Goal: Task Accomplishment & Management: Manage account settings

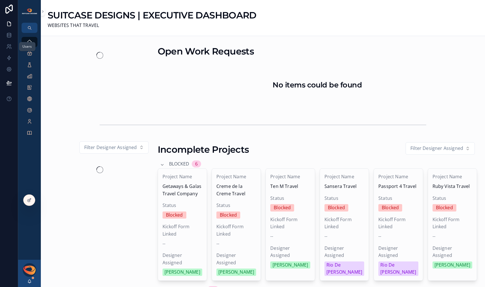
click at [9, 45] on icon at bounding box center [8, 46] width 2 height 2
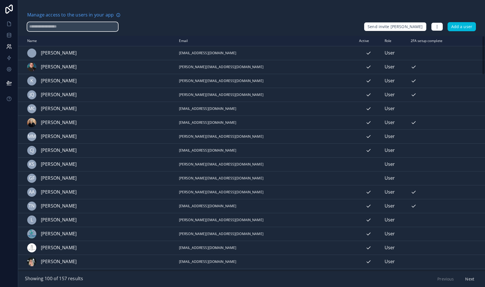
click at [77, 28] on input "text" at bounding box center [72, 26] width 91 height 9
type input "*****"
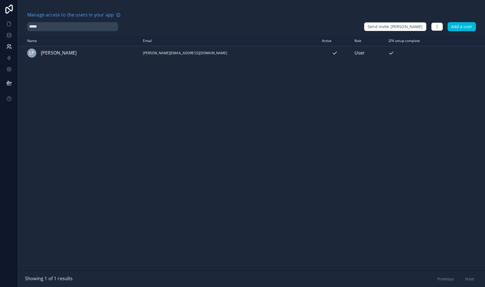
click at [0, 0] on icon "scrollable content" at bounding box center [0, 0] width 0 height 0
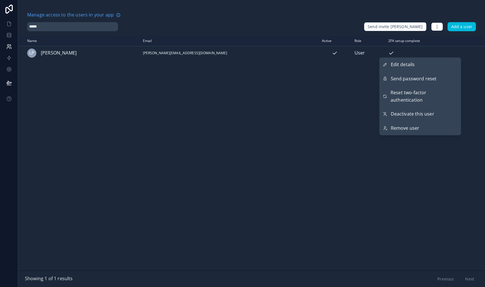
click at [431, 77] on span "Send password reset" at bounding box center [414, 78] width 46 height 7
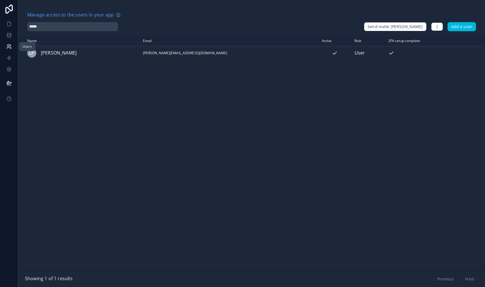
click at [8, 47] on icon at bounding box center [9, 47] width 6 height 6
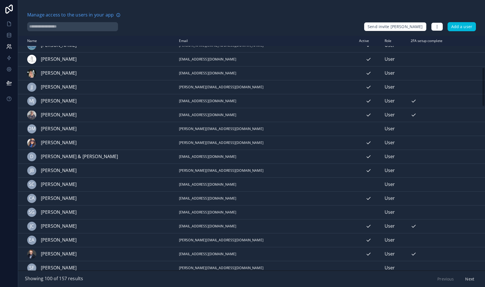
scroll to position [192, 0]
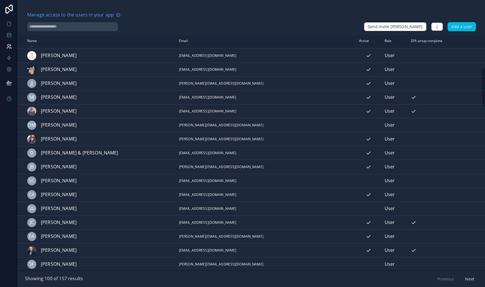
click at [0, 0] on icon "scrollable content" at bounding box center [0, 0] width 0 height 0
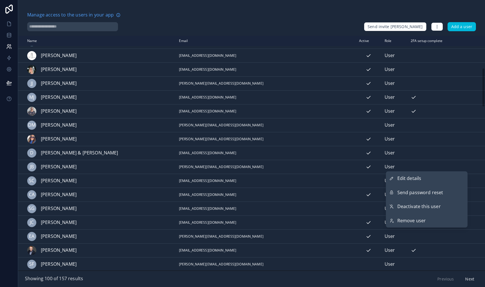
click at [419, 208] on span "Deactivate this user" at bounding box center [419, 206] width 43 height 7
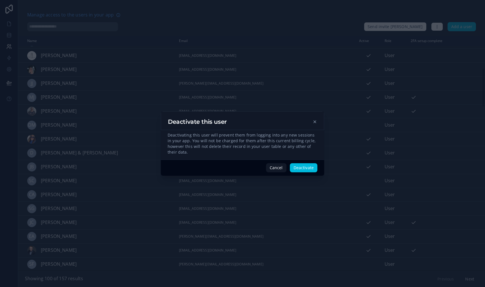
click at [306, 170] on button "Deactivate" at bounding box center [304, 167] width 28 height 9
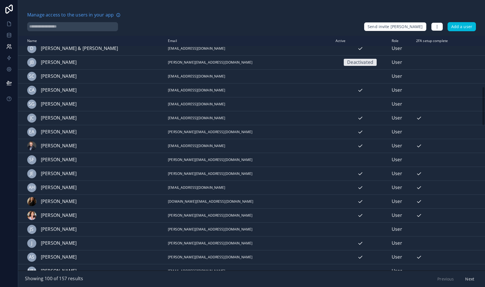
scroll to position [304, 0]
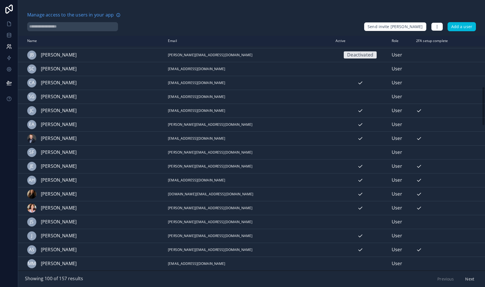
click at [0, 0] on icon "scrollable content" at bounding box center [0, 0] width 0 height 0
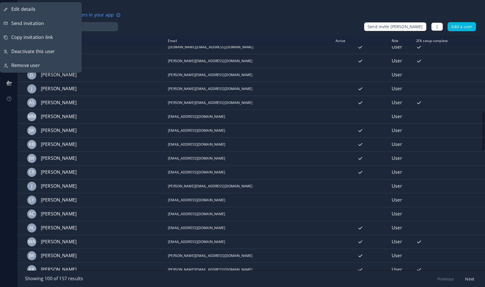
scroll to position [480, 0]
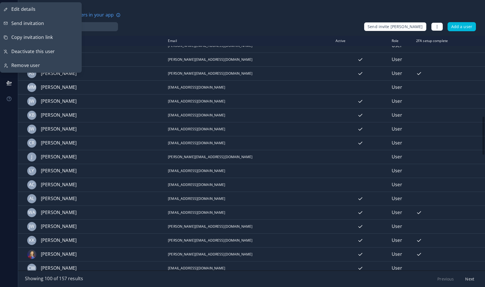
click at [0, 0] on icon "scrollable content" at bounding box center [0, 0] width 0 height 0
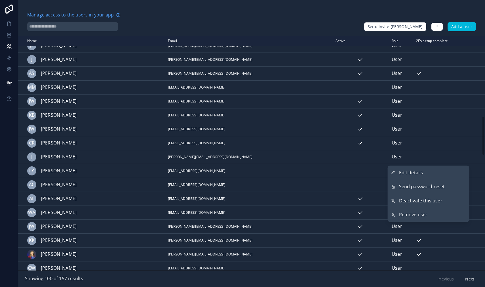
click at [439, 203] on span "Deactivate this user" at bounding box center [420, 200] width 43 height 7
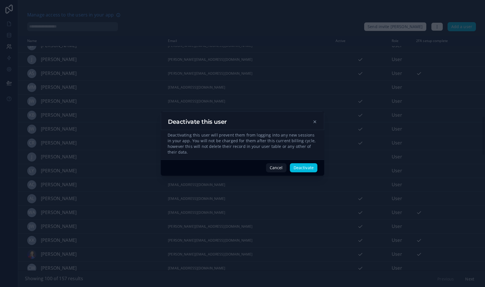
click at [304, 169] on button "Deactivate" at bounding box center [304, 167] width 28 height 9
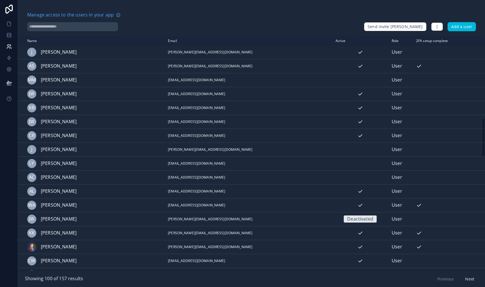
scroll to position [495, 0]
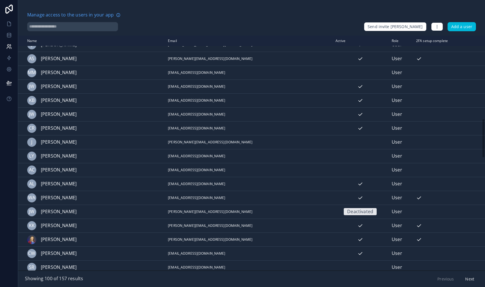
click at [0, 0] on icon "scrollable content" at bounding box center [0, 0] width 0 height 0
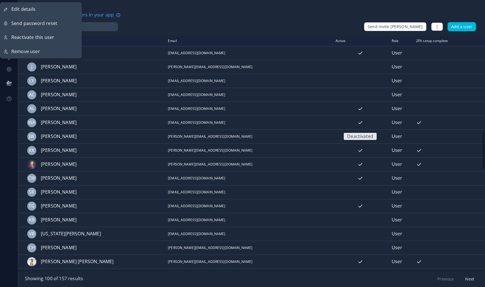
scroll to position [574, 0]
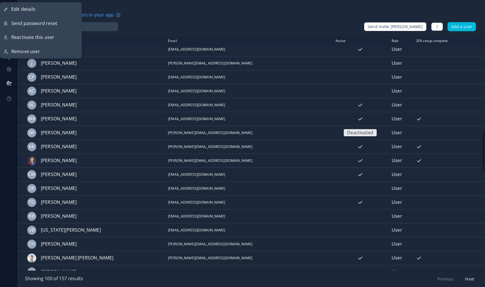
click at [0, 0] on icon "scrollable content" at bounding box center [0, 0] width 0 height 0
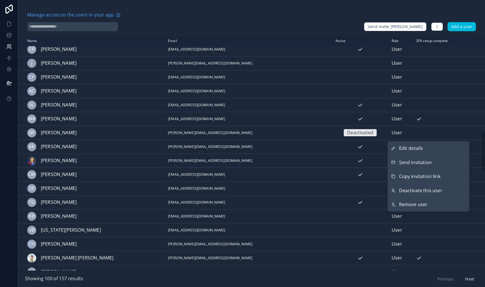
click at [426, 193] on span "Deactivate this user" at bounding box center [420, 190] width 43 height 7
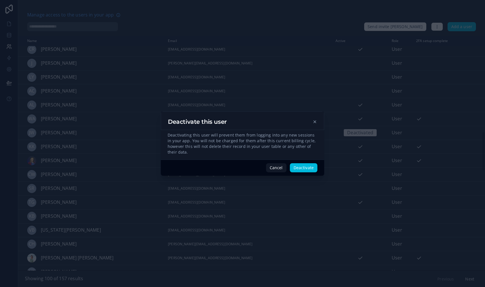
click at [301, 169] on button "Deactivate" at bounding box center [304, 167] width 28 height 9
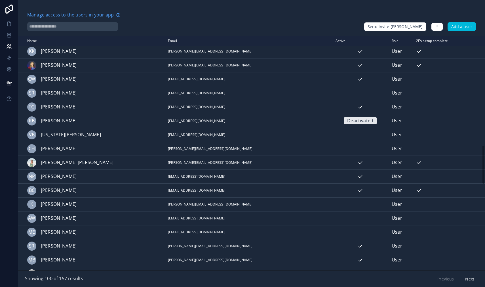
scroll to position [673, 0]
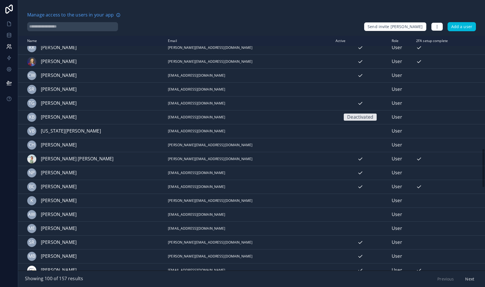
click at [0, 0] on icon "scrollable content" at bounding box center [0, 0] width 0 height 0
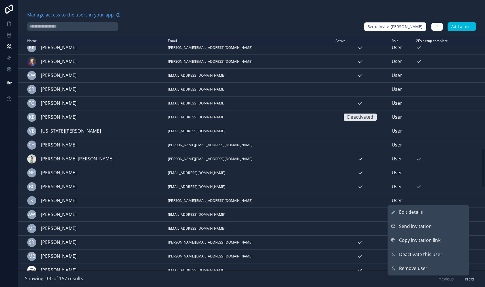
click at [433, 254] on span "Deactivate this user" at bounding box center [420, 254] width 43 height 7
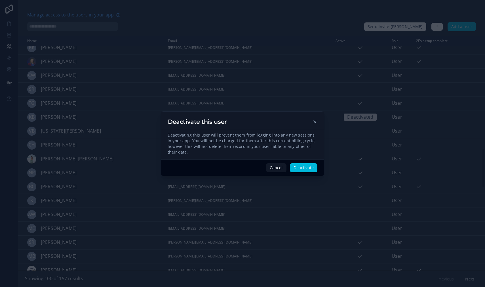
click at [303, 169] on button "Deactivate" at bounding box center [304, 167] width 28 height 9
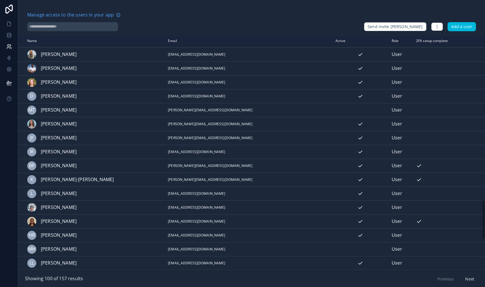
scroll to position [979, 0]
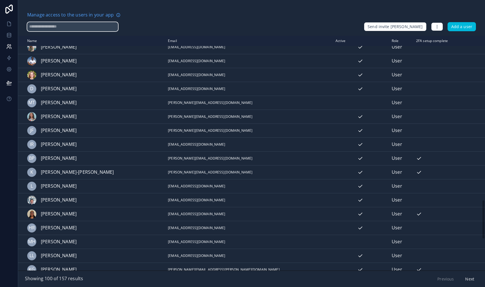
click at [49, 28] on input "text" at bounding box center [72, 26] width 91 height 9
type input "******"
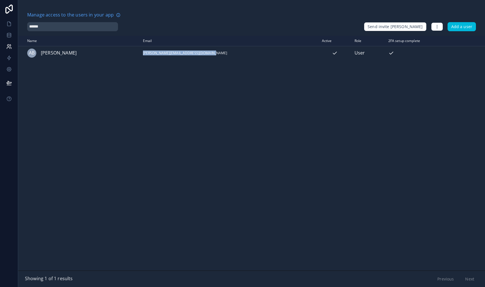
drag, startPoint x: 217, startPoint y: 52, endPoint x: 143, endPoint y: 53, distance: 73.2
click at [143, 53] on tr "AB Amanda Bryant amanda@inspireditinerariestravel.com User" at bounding box center [251, 53] width 467 height 14
copy tr "amanda@inspireditinerariestravel.com"
click at [43, 52] on span "Amanda Bryant" at bounding box center [59, 52] width 36 height 7
click at [52, 54] on span "Amanda Bryant" at bounding box center [59, 52] width 36 height 7
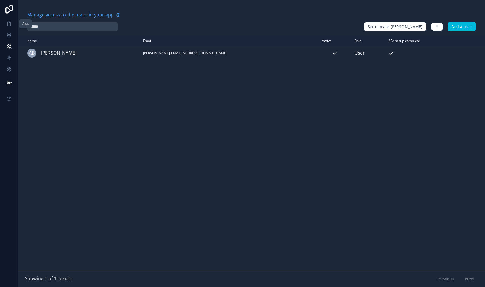
click at [7, 25] on icon at bounding box center [8, 24] width 3 height 4
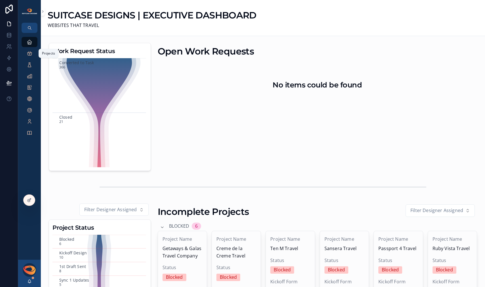
click at [30, 53] on icon "scrollable content" at bounding box center [30, 54] width 6 height 6
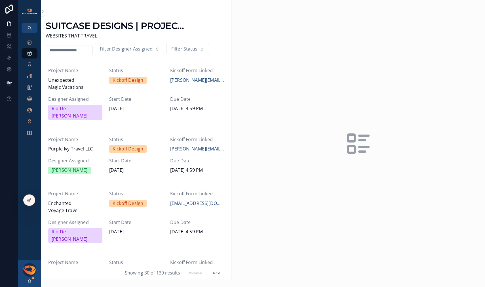
click at [70, 50] on input "scrollable content" at bounding box center [69, 50] width 47 height 8
type input "********"
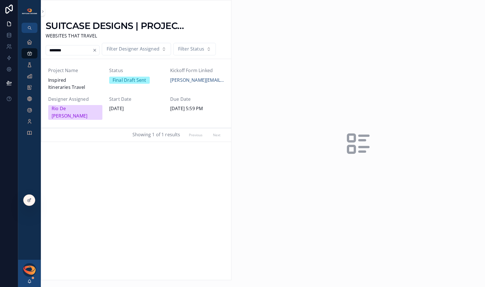
click at [77, 79] on span "Inspired Itineraries Travel" at bounding box center [75, 84] width 54 height 14
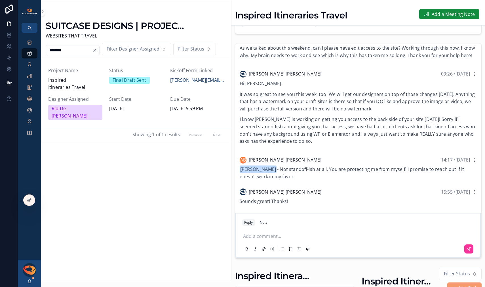
scroll to position [93, 0]
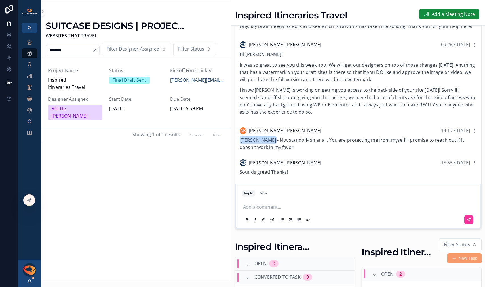
click at [302, 211] on p "scrollable content" at bounding box center [359, 206] width 233 height 7
click at [284, 209] on span "**********" at bounding box center [308, 207] width 81 height 4
click at [396, 211] on p "**********" at bounding box center [359, 206] width 233 height 7
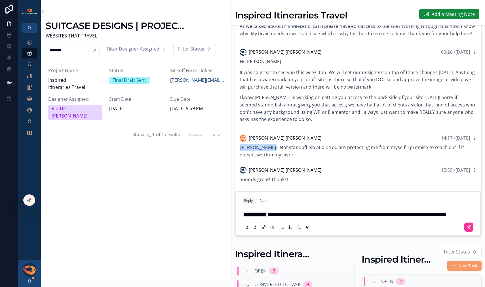
click at [467, 229] on icon "scrollable content" at bounding box center [468, 226] width 3 height 3
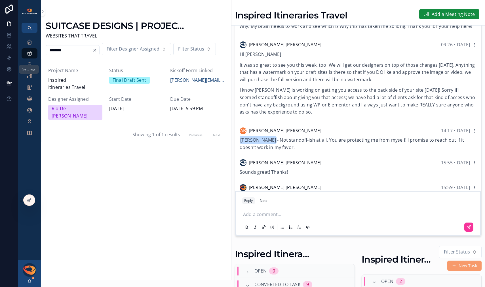
click at [8, 71] on icon at bounding box center [9, 69] width 6 height 6
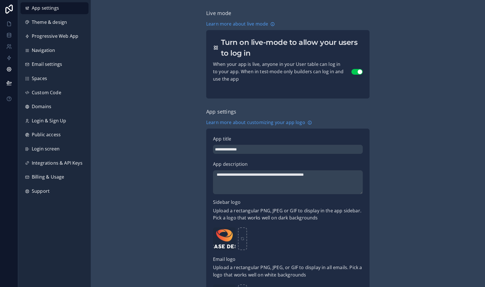
click at [49, 95] on span "Custom Code" at bounding box center [47, 92] width 30 height 7
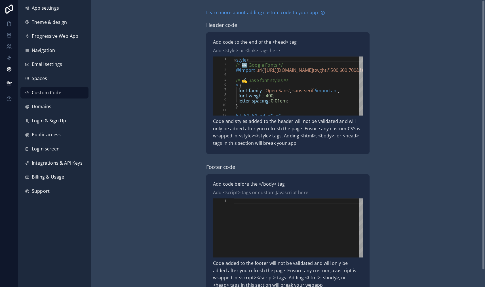
scroll to position [51, 0]
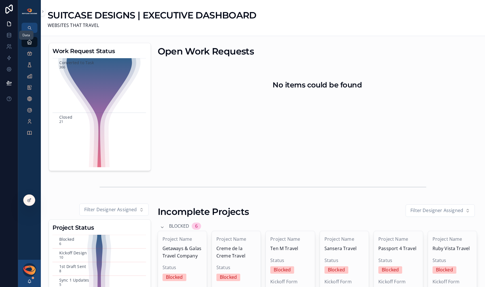
click at [8, 36] on icon at bounding box center [9, 35] width 6 height 6
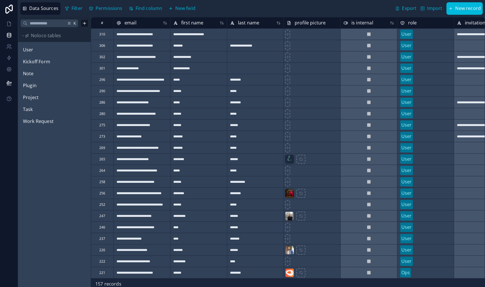
click at [37, 63] on span "Kickoff Form" at bounding box center [36, 61] width 27 height 7
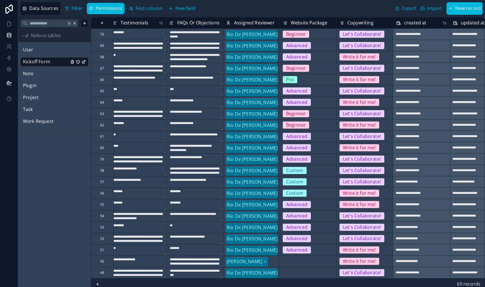
scroll to position [0, 1651]
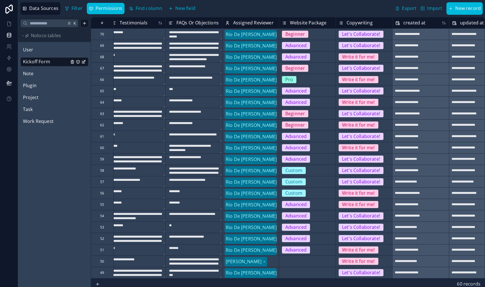
click at [293, 79] on span "Pro" at bounding box center [289, 79] width 14 height 7
type textarea "**********"
click at [307, 80] on div "Pro" at bounding box center [307, 79] width 56 height 9
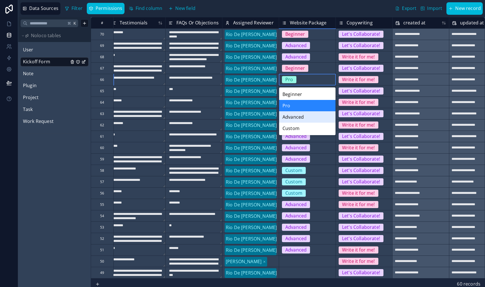
click at [305, 115] on div "Advanced" at bounding box center [307, 116] width 56 height 11
type textarea "**********"
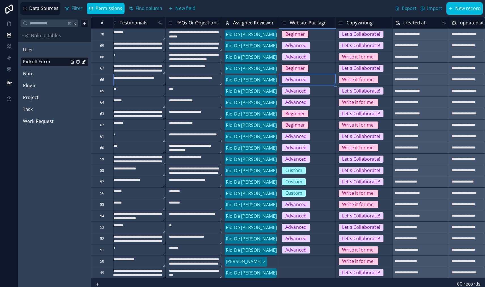
type textarea "**********"
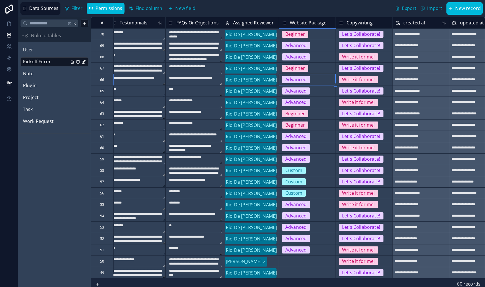
type textarea "**********"
click at [313, 67] on div "Beginner" at bounding box center [307, 68] width 56 height 9
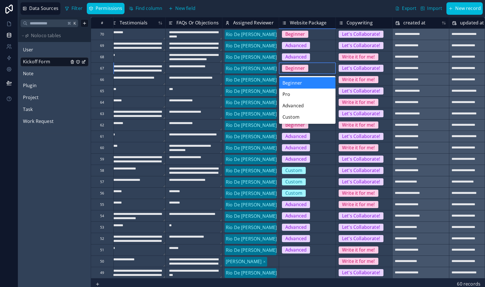
click at [312, 67] on div "Beginner" at bounding box center [307, 68] width 56 height 9
click at [308, 67] on div "Beginner" at bounding box center [307, 68] width 56 height 9
click at [306, 105] on div "Advanced" at bounding box center [307, 105] width 56 height 11
type textarea "**********"
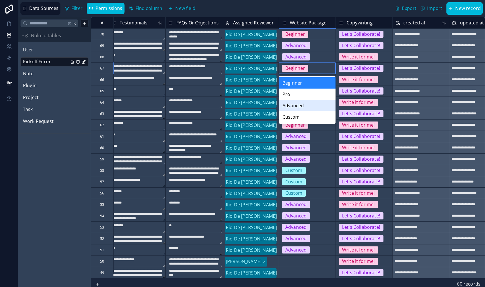
type textarea "**********"
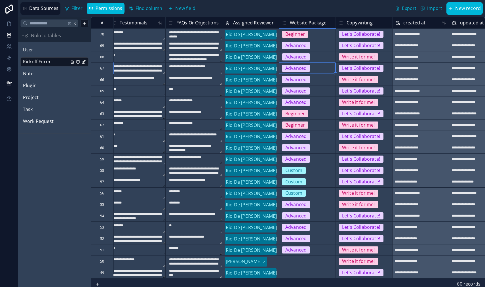
type textarea "**********"
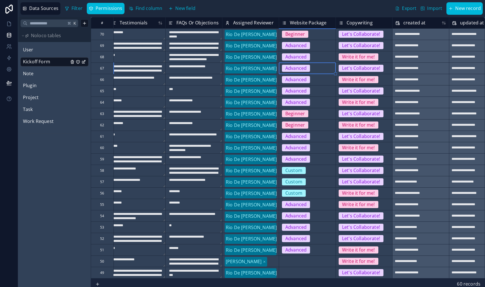
type textarea "**********"
click at [301, 34] on div "Beginner" at bounding box center [296, 33] width 20 height 7
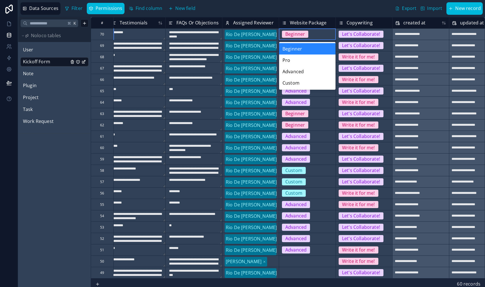
click at [301, 34] on div "Beginner" at bounding box center [296, 33] width 20 height 7
click at [306, 72] on div "Advanced" at bounding box center [307, 71] width 56 height 11
type textarea "**********"
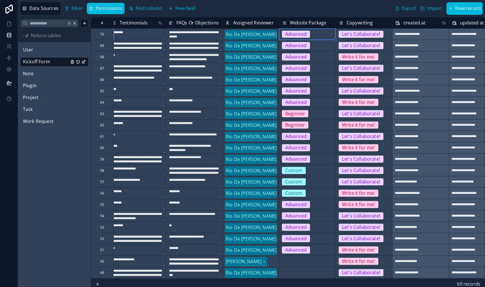
type textarea "**********"
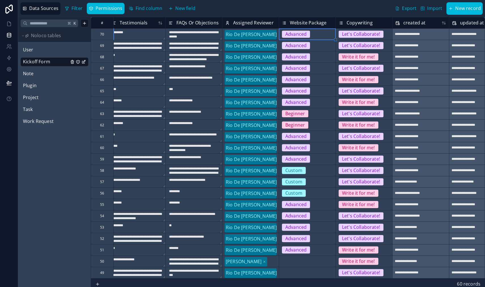
type textarea "**********"
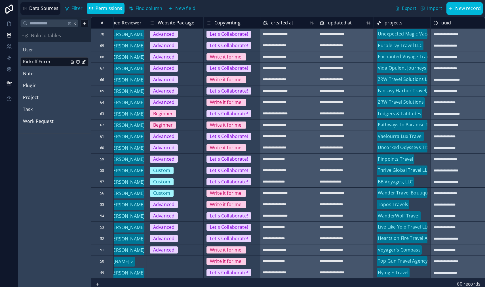
scroll to position [0, 1790]
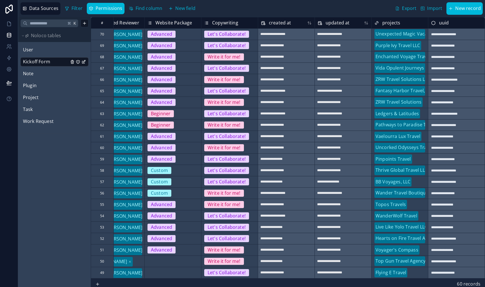
type textarea "**********"
click at [166, 114] on span "Beginner" at bounding box center [161, 113] width 26 height 7
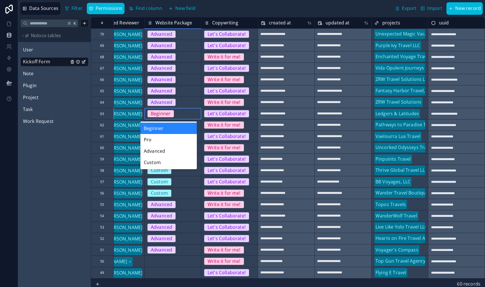
click at [166, 114] on span "Beginner" at bounding box center [161, 113] width 26 height 7
click at [162, 149] on div "Advanced" at bounding box center [168, 150] width 56 height 11
type textarea "**********"
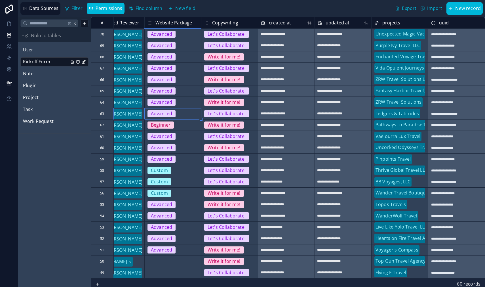
type textarea "**********"
click at [162, 125] on div "Beginner" at bounding box center [161, 124] width 20 height 7
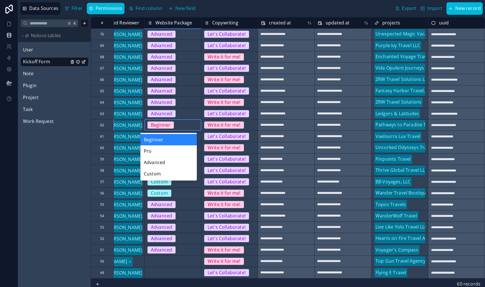
click at [162, 125] on div "Beginner" at bounding box center [161, 124] width 20 height 7
click at [160, 163] on div "Advanced" at bounding box center [168, 162] width 56 height 11
type textarea "**********"
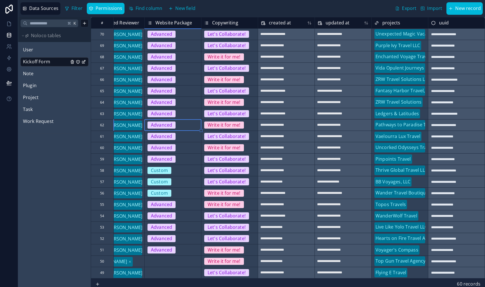
type textarea "**********"
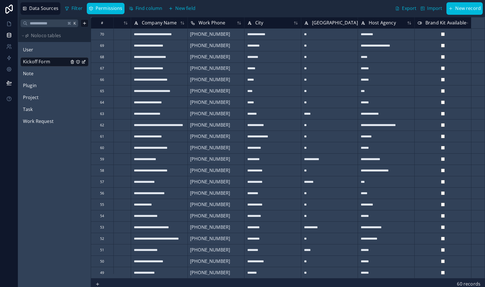
scroll to position [0, 0]
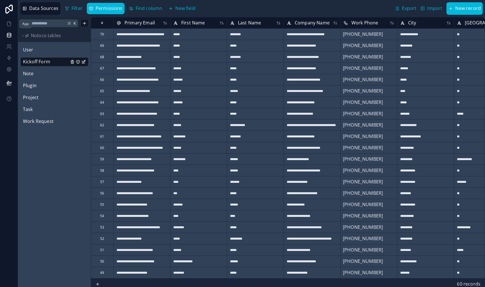
click at [8, 29] on link at bounding box center [9, 23] width 18 height 11
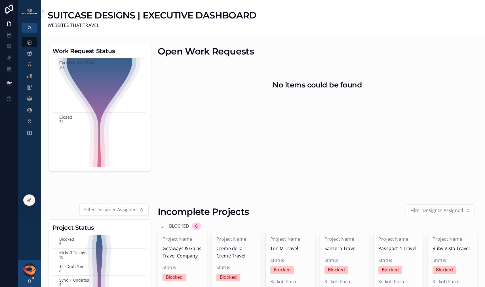
click at [28, 199] on icon at bounding box center [29, 200] width 5 height 5
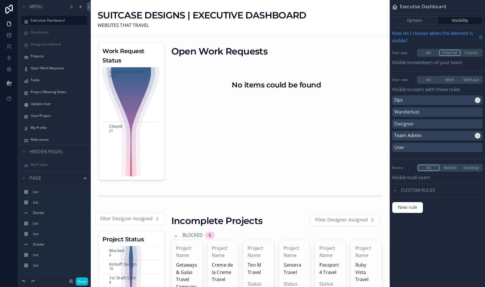
scroll to position [49, 0]
click at [48, 139] on label "Kickoff Forms" at bounding box center [57, 139] width 53 height 5
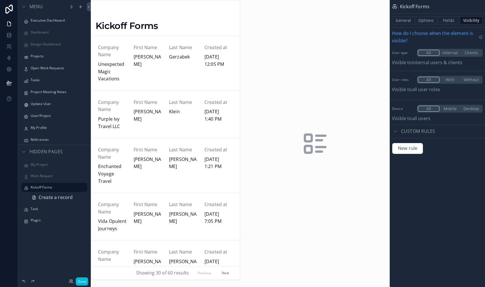
click at [58, 197] on span "Create a record" at bounding box center [56, 197] width 34 height 7
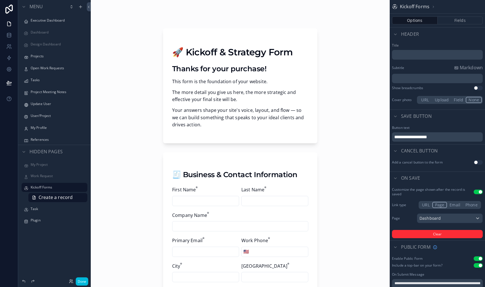
click at [53, 188] on label "Kickoff Forms" at bounding box center [57, 187] width 53 height 5
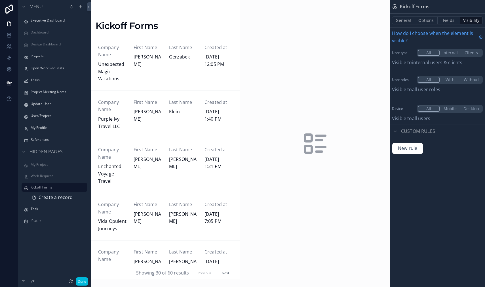
click at [468, 21] on button "Visibility" at bounding box center [471, 20] width 23 height 8
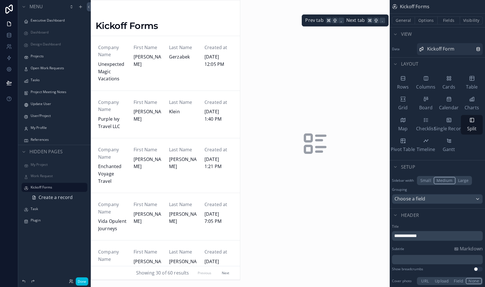
click at [468, 21] on button "Visibility" at bounding box center [471, 20] width 23 height 8
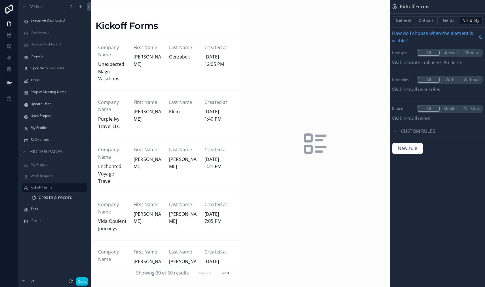
click at [38, 58] on div "Projects" at bounding box center [59, 56] width 56 height 5
click at [38, 58] on label "Projects" at bounding box center [57, 56] width 53 height 5
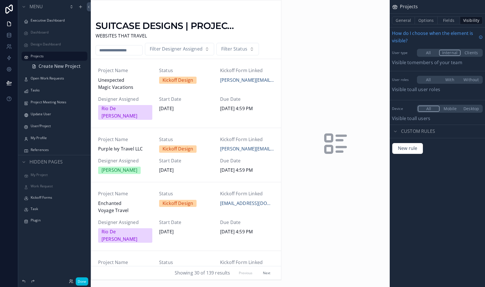
click at [126, 86] on div "scrollable content" at bounding box center [186, 140] width 190 height 280
click at [130, 82] on span "Unexpected Magic Vacations" at bounding box center [125, 84] width 54 height 14
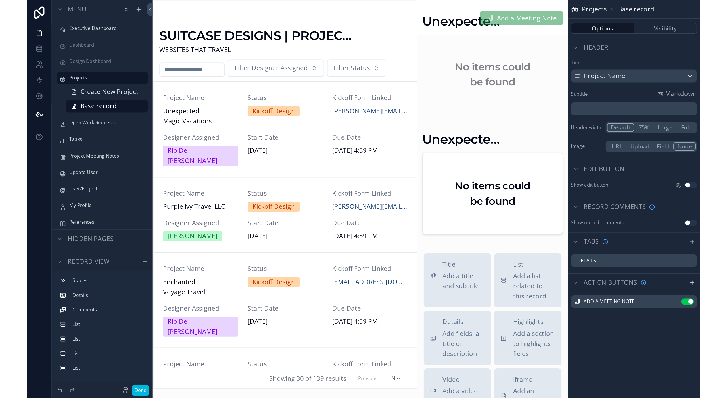
scroll to position [433, 0]
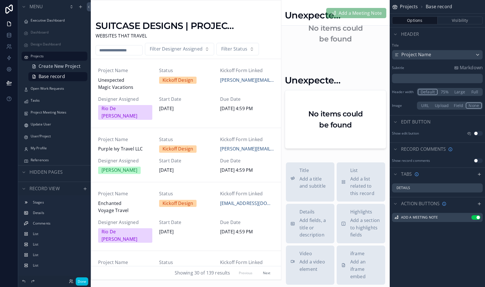
click at [335, 96] on div "scrollable content" at bounding box center [336, 112] width 108 height 84
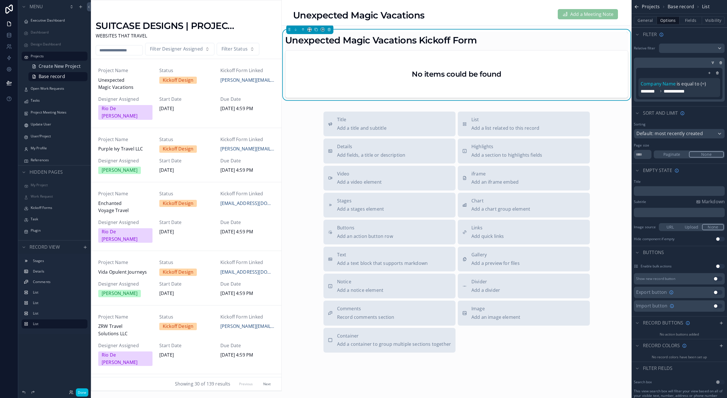
scroll to position [357, 0]
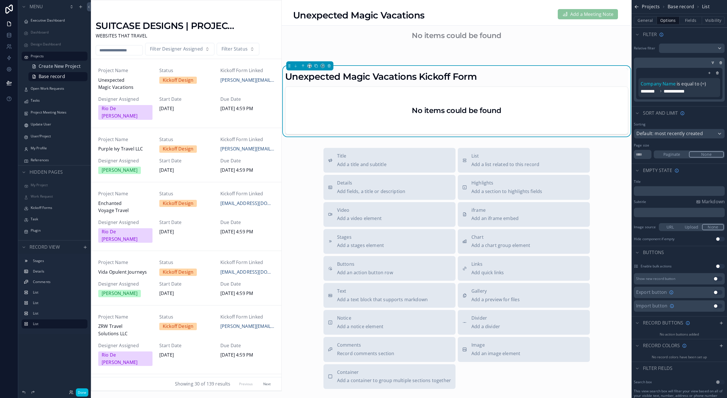
click at [485, 21] on button "Visibility" at bounding box center [713, 20] width 23 height 8
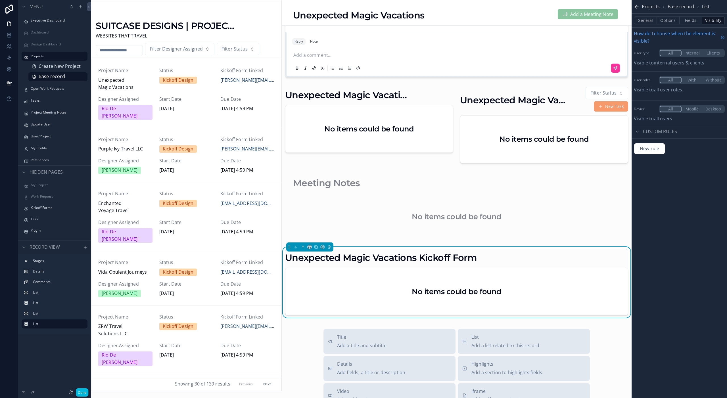
scroll to position [167, 0]
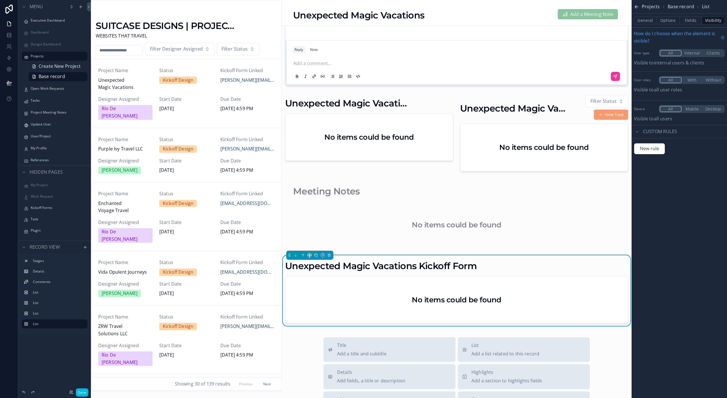
click at [409, 211] on div "scrollable content" at bounding box center [457, 215] width 350 height 70
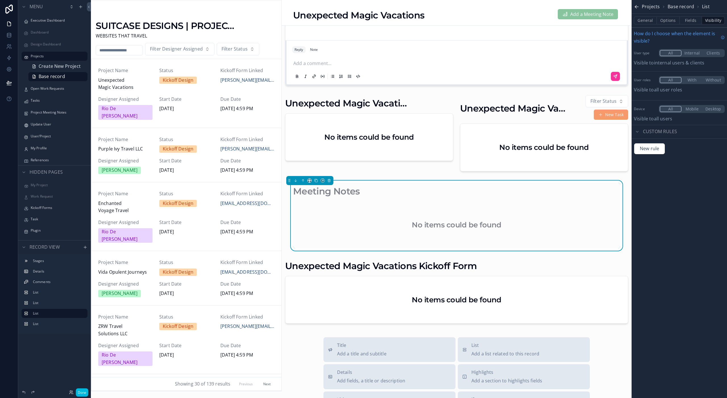
click at [485, 23] on button "Visibility" at bounding box center [713, 20] width 23 height 8
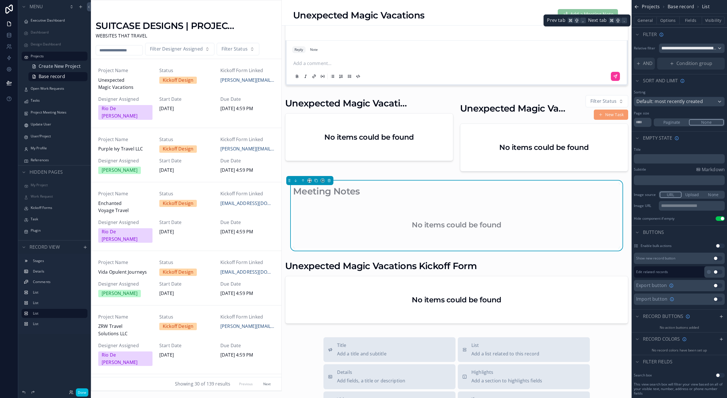
click at [485, 23] on button "Visibility" at bounding box center [713, 20] width 23 height 8
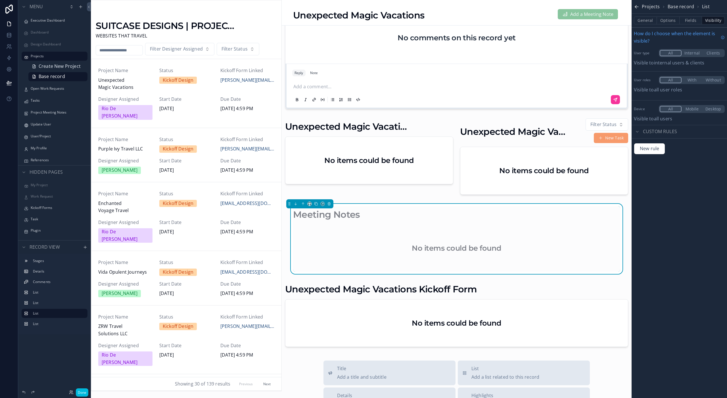
scroll to position [131, 0]
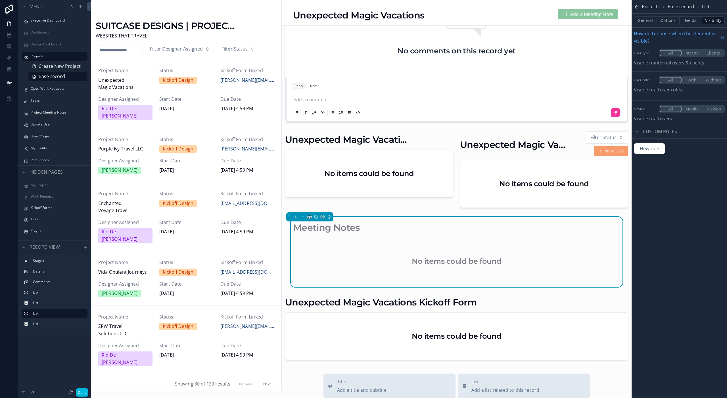
click at [426, 179] on div "scrollable content" at bounding box center [369, 170] width 175 height 83
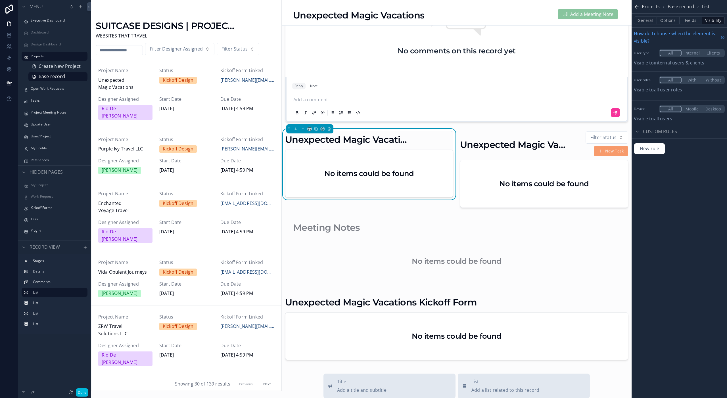
click at [434, 250] on div "scrollable content" at bounding box center [457, 252] width 350 height 70
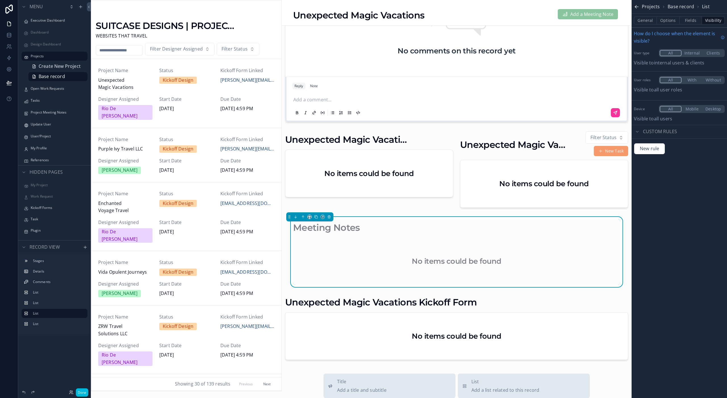
click at [404, 287] on div "scrollable content" at bounding box center [457, 327] width 350 height 73
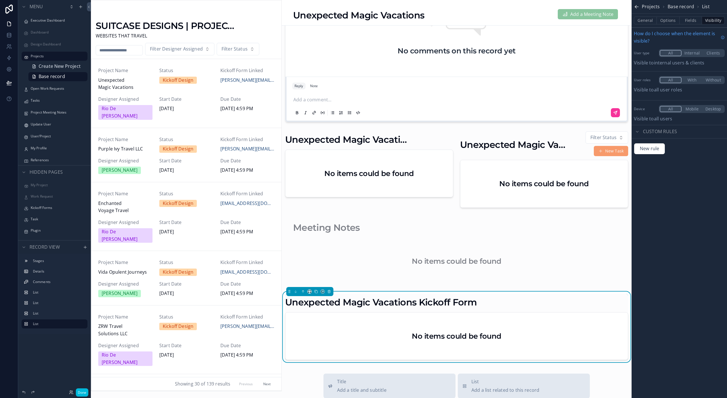
click at [53, 206] on label "Kickoff Forms" at bounding box center [57, 207] width 53 height 5
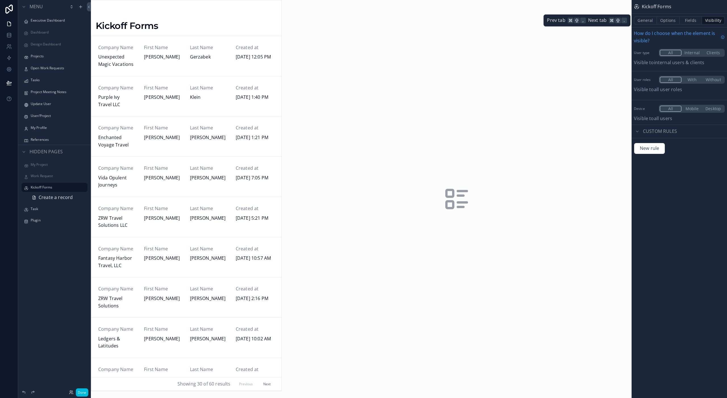
click at [485, 22] on button "General" at bounding box center [644, 20] width 23 height 8
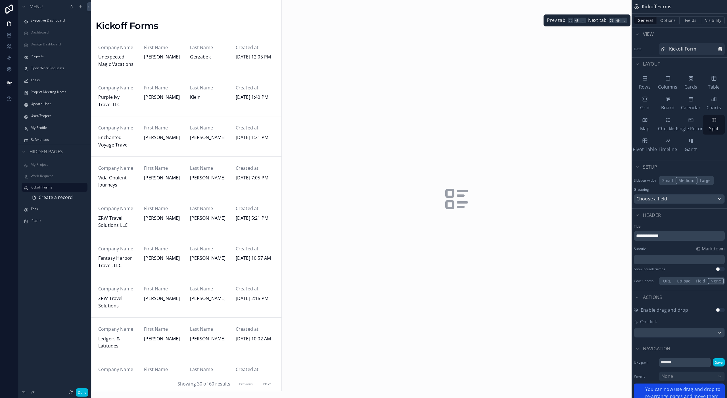
click at [485, 22] on button "Options" at bounding box center [667, 20] width 23 height 8
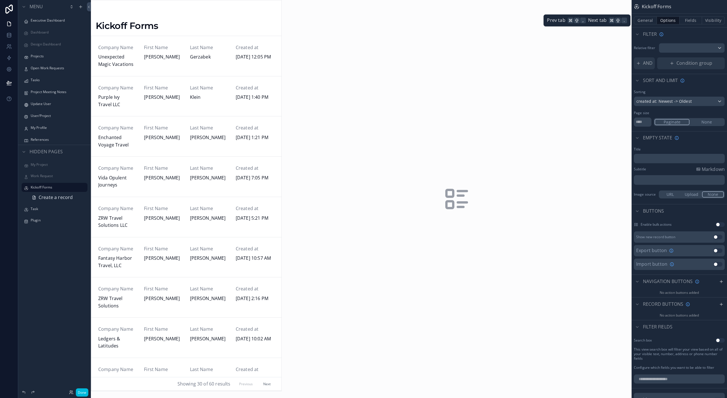
click at [485, 20] on button "Fields" at bounding box center [690, 20] width 23 height 8
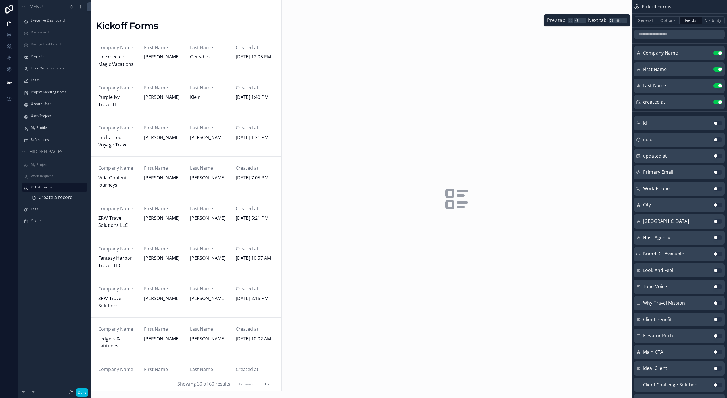
click at [485, 20] on button "Visibility" at bounding box center [713, 20] width 23 height 8
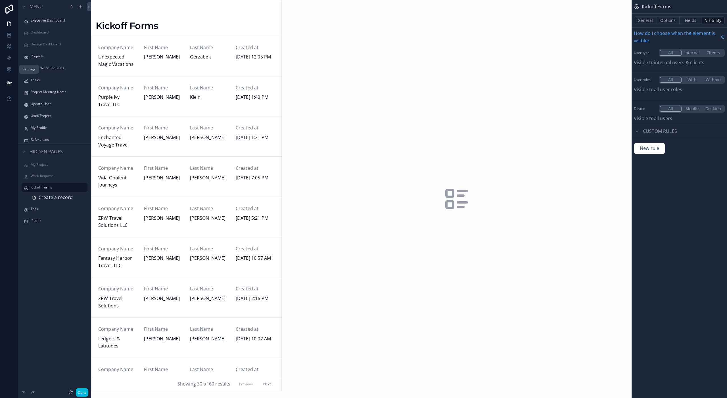
click at [10, 71] on icon at bounding box center [9, 69] width 4 height 4
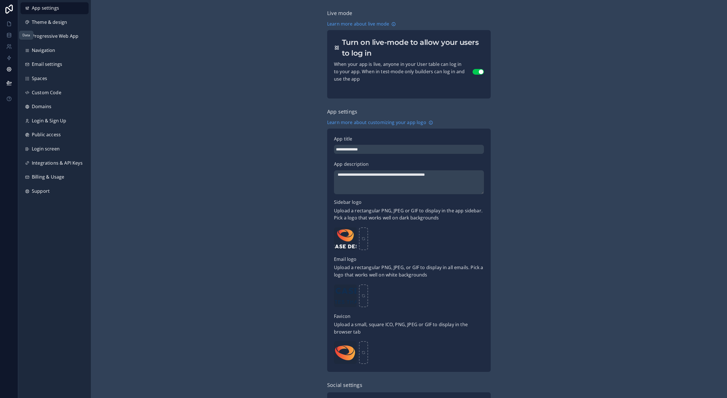
click at [9, 38] on icon at bounding box center [9, 35] width 6 height 6
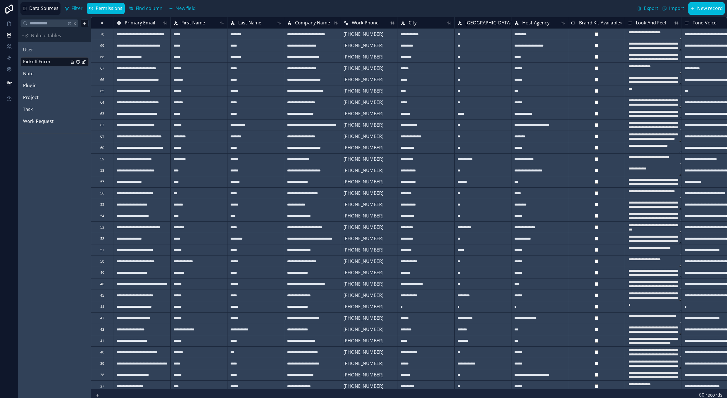
click at [83, 62] on icon "Kickoff Form" at bounding box center [83, 62] width 5 height 5
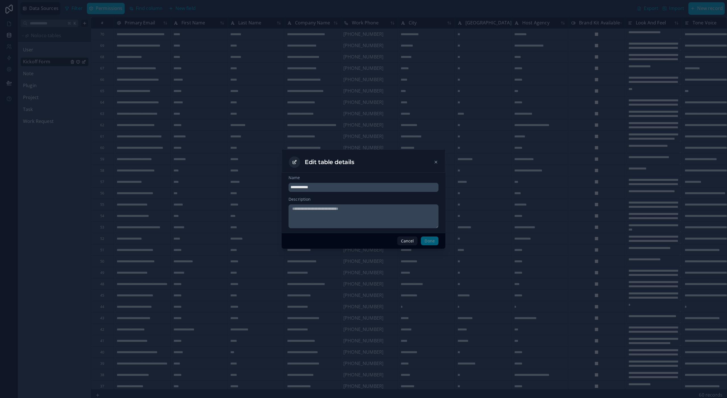
click at [406, 244] on button "Cancel" at bounding box center [407, 240] width 20 height 9
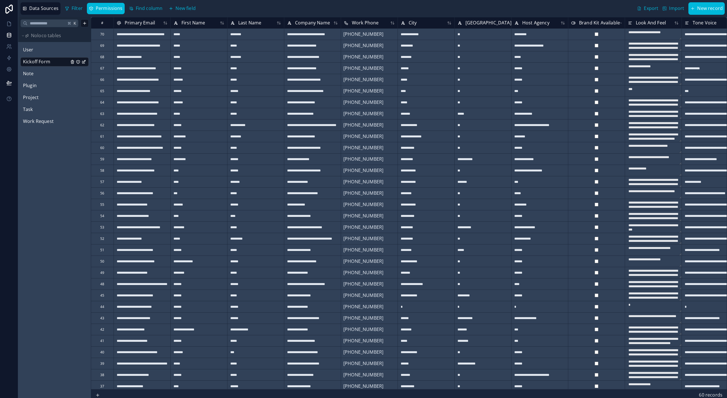
click at [78, 62] on icon "Kickoff Form" at bounding box center [78, 61] width 0 height 0
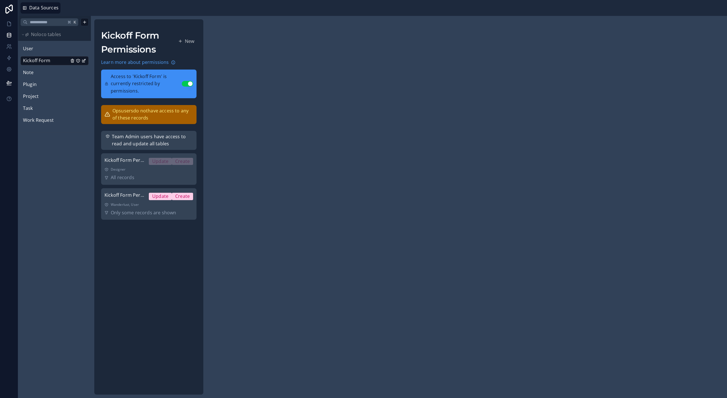
click at [157, 118] on p "Ops users do not have access to any of these records" at bounding box center [152, 114] width 81 height 14
click at [133, 178] on span "All records" at bounding box center [123, 177] width 24 height 7
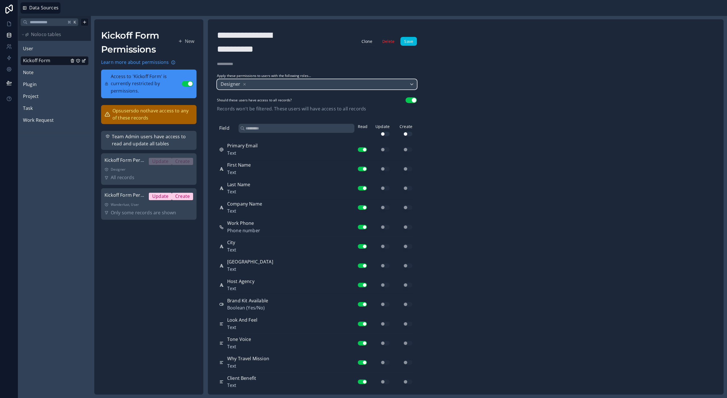
click at [303, 85] on div "Designer" at bounding box center [316, 84] width 199 height 10
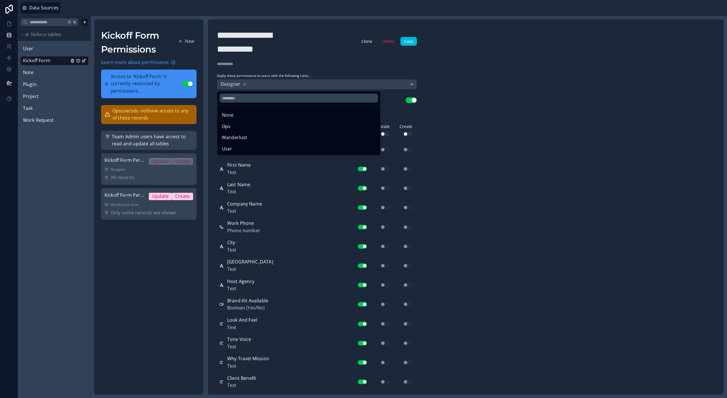
click at [263, 123] on div "Ops" at bounding box center [299, 126] width 154 height 7
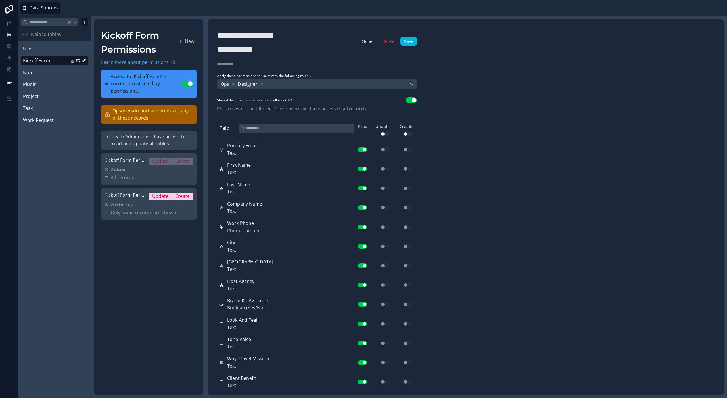
click at [411, 42] on button "Save" at bounding box center [408, 41] width 16 height 9
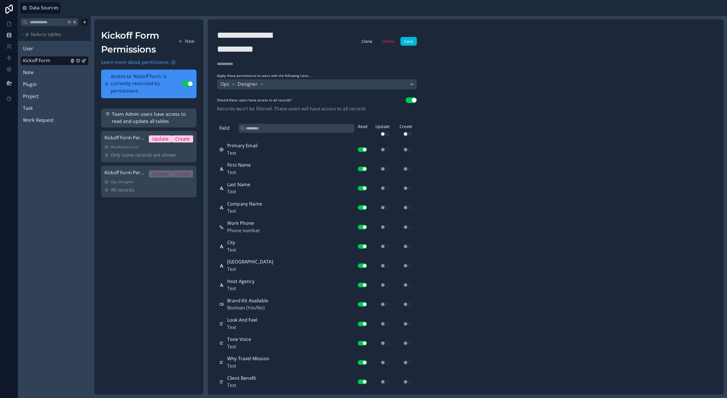
click at [38, 72] on link "Note" at bounding box center [46, 72] width 46 height 7
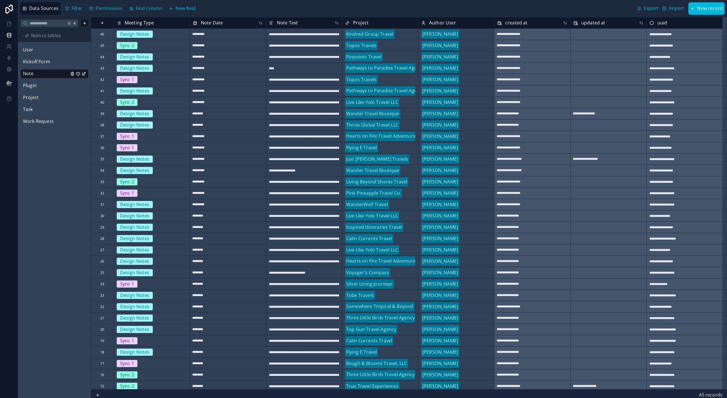
click at [78, 73] on icon "Note" at bounding box center [78, 74] width 5 height 5
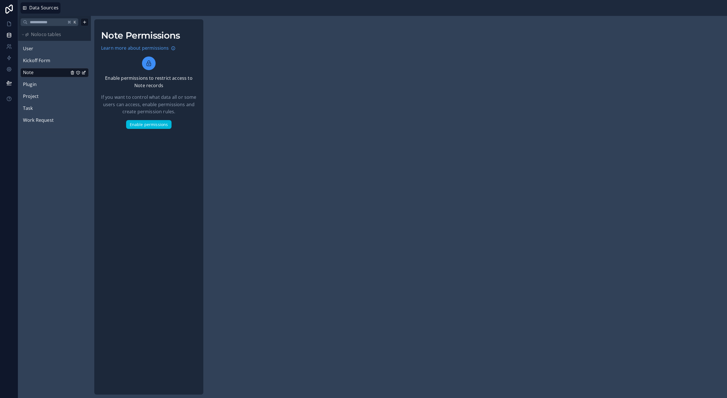
click at [77, 86] on icon "Plugin" at bounding box center [77, 84] width 3 height 3
click at [78, 96] on icon "Project" at bounding box center [78, 96] width 0 height 1
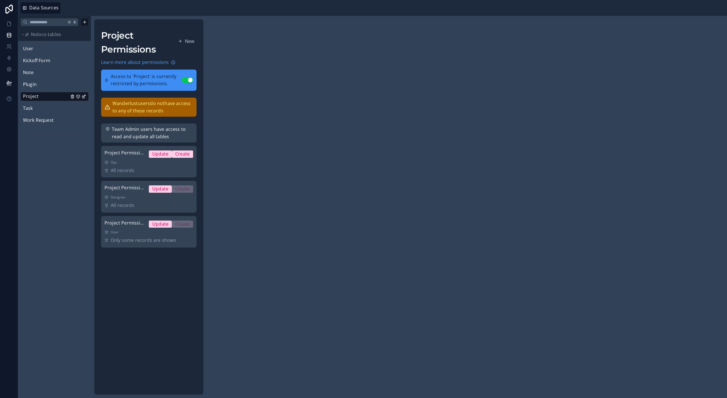
click at [77, 110] on icon "Task" at bounding box center [77, 108] width 3 height 3
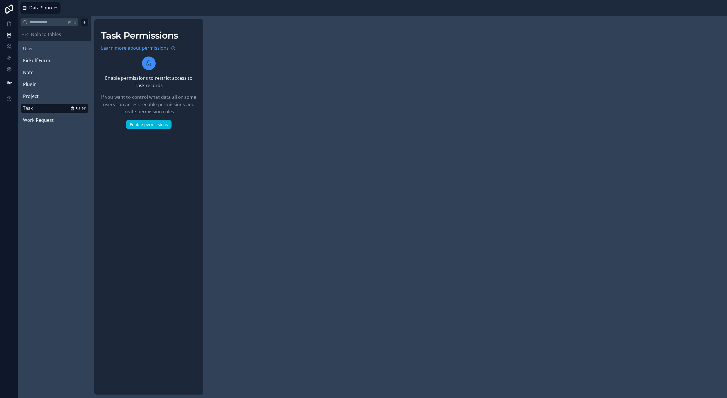
click at [78, 121] on icon "Work Request" at bounding box center [78, 120] width 5 height 5
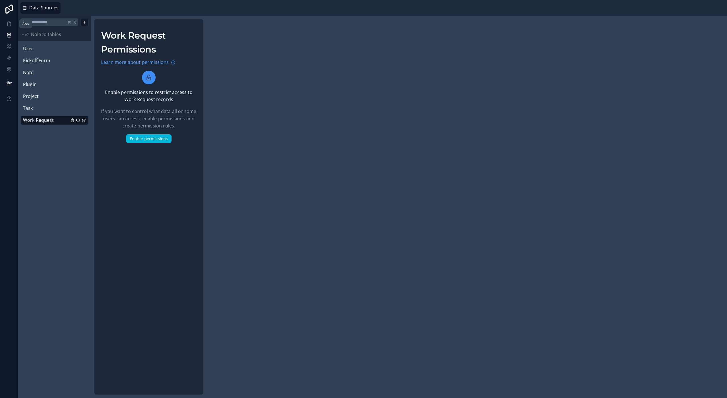
click at [9, 26] on icon at bounding box center [9, 24] width 6 height 6
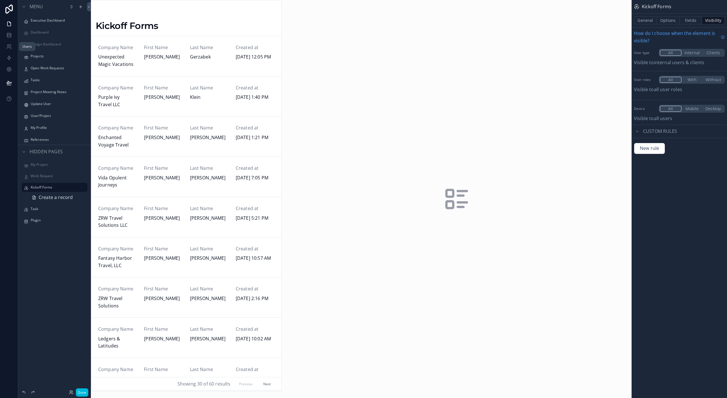
click at [12, 47] on icon at bounding box center [9, 47] width 6 height 6
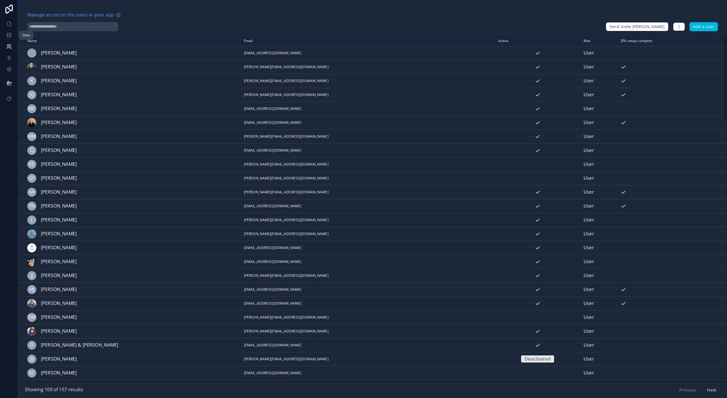
click at [7, 21] on icon at bounding box center [9, 24] width 6 height 6
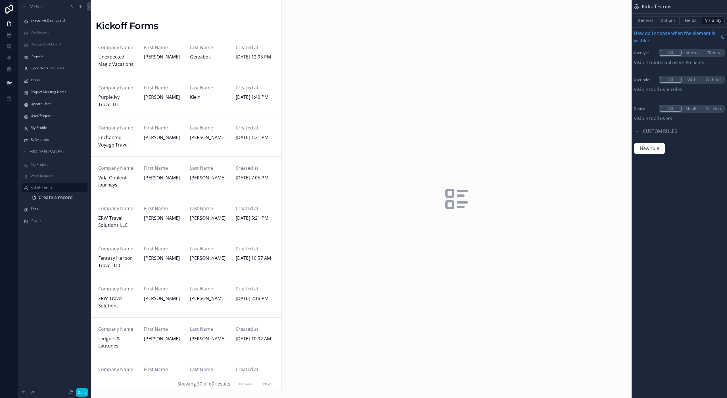
click at [36, 57] on label "Projects" at bounding box center [57, 56] width 53 height 5
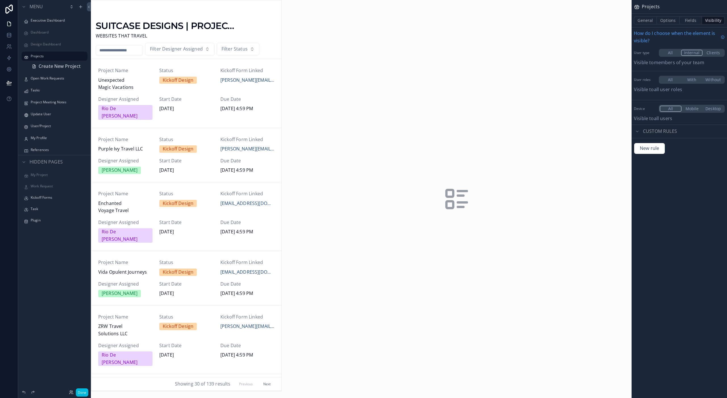
click at [82, 287] on button "Done" at bounding box center [82, 392] width 12 height 8
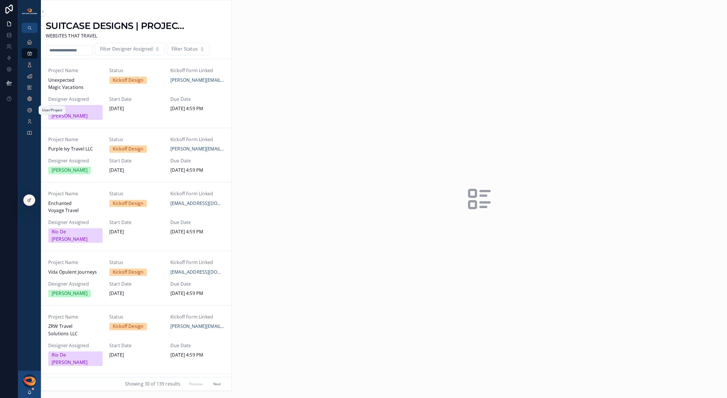
click at [29, 108] on icon "scrollable content" at bounding box center [30, 110] width 6 height 6
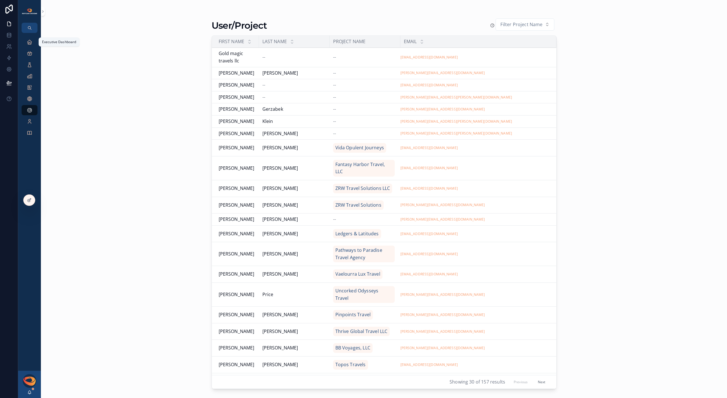
drag, startPoint x: 28, startPoint y: 44, endPoint x: 29, endPoint y: 53, distance: 9.1
click at [28, 44] on icon "scrollable content" at bounding box center [30, 42] width 6 height 6
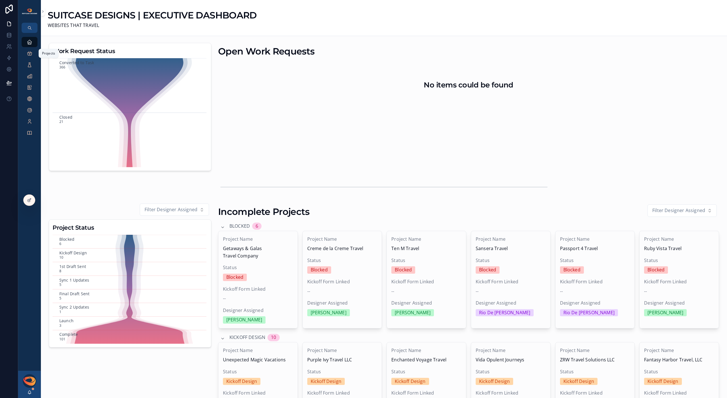
click at [29, 54] on icon "scrollable content" at bounding box center [30, 54] width 6 height 6
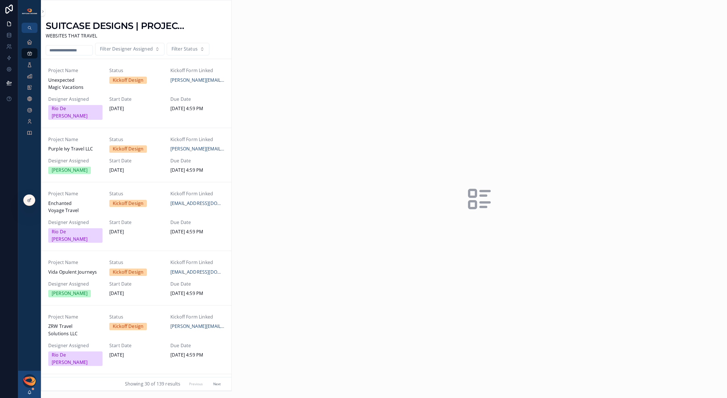
click at [80, 192] on div "Project Name Enchanted Voyage Travel" at bounding box center [75, 202] width 54 height 24
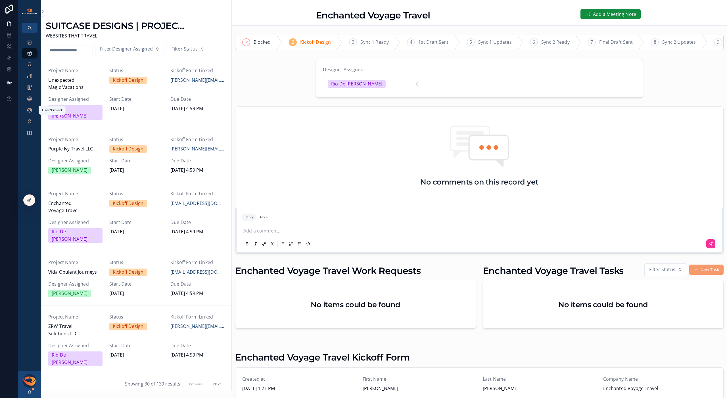
click at [30, 110] on icon "scrollable content" at bounding box center [30, 110] width 6 height 6
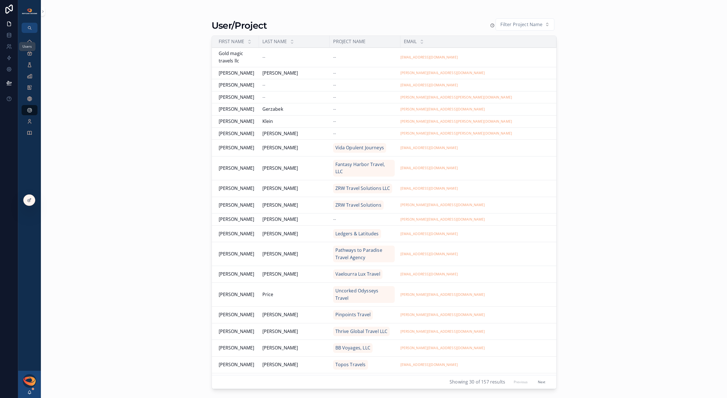
click at [8, 49] on icon at bounding box center [9, 47] width 6 height 6
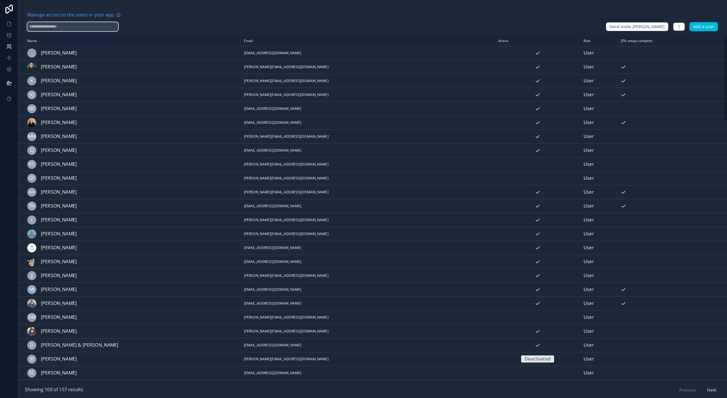
click at [88, 30] on input "text" at bounding box center [72, 26] width 91 height 9
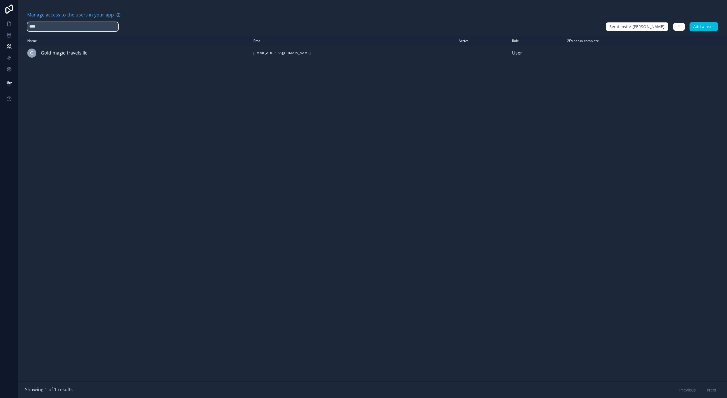
type input "****"
click at [0, 0] on icon "scrollable content" at bounding box center [0, 0] width 0 height 0
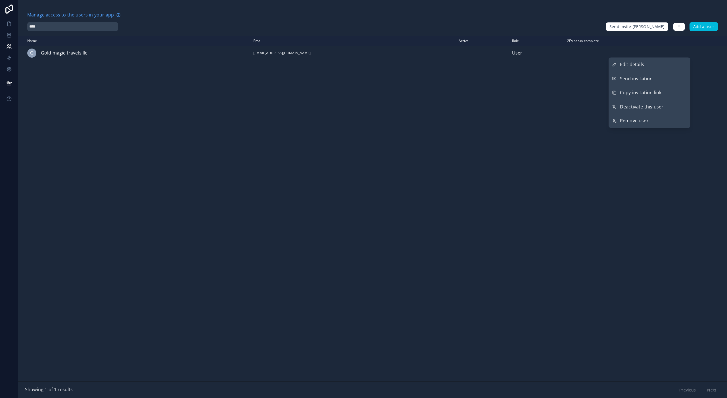
click at [485, 76] on button "Send invitation" at bounding box center [649, 79] width 82 height 14
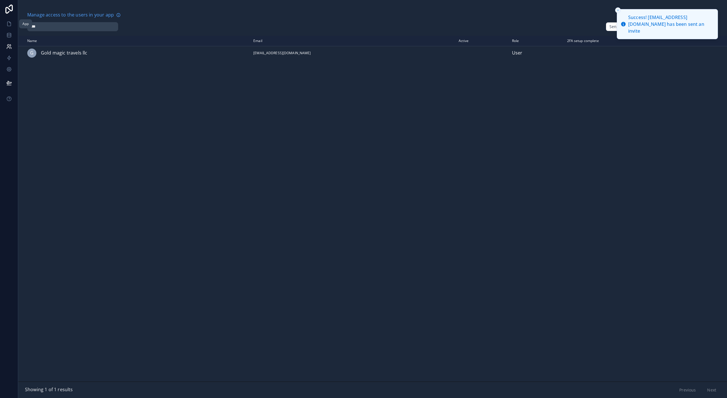
click at [9, 26] on icon at bounding box center [9, 24] width 6 height 6
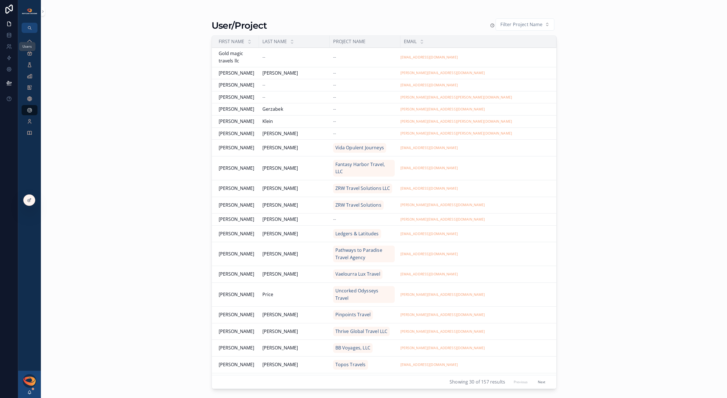
click at [11, 48] on icon at bounding box center [11, 47] width 1 height 1
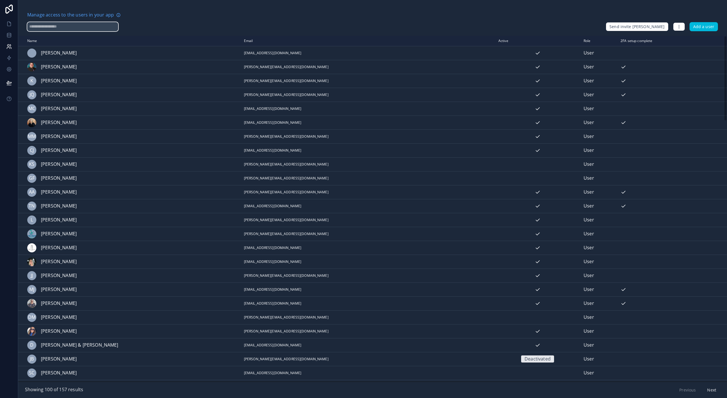
click at [78, 29] on input "text" at bounding box center [72, 26] width 91 height 9
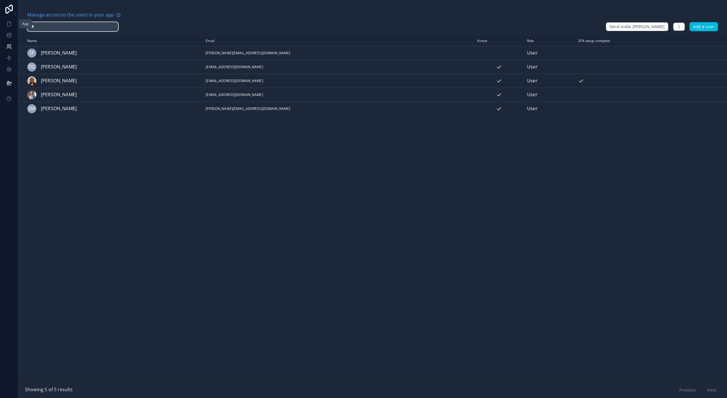
type input "***"
click at [9, 25] on icon at bounding box center [9, 24] width 6 height 6
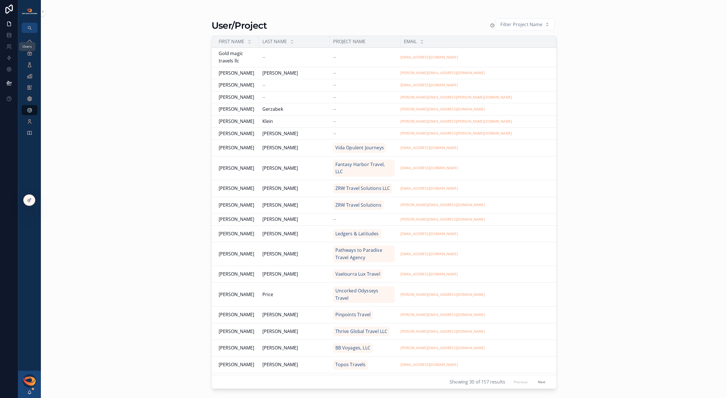
click at [10, 49] on icon at bounding box center [9, 47] width 6 height 6
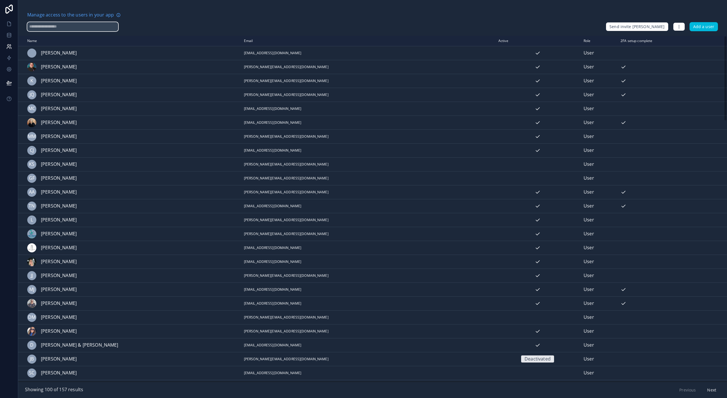
click at [79, 28] on input "text" at bounding box center [72, 26] width 91 height 9
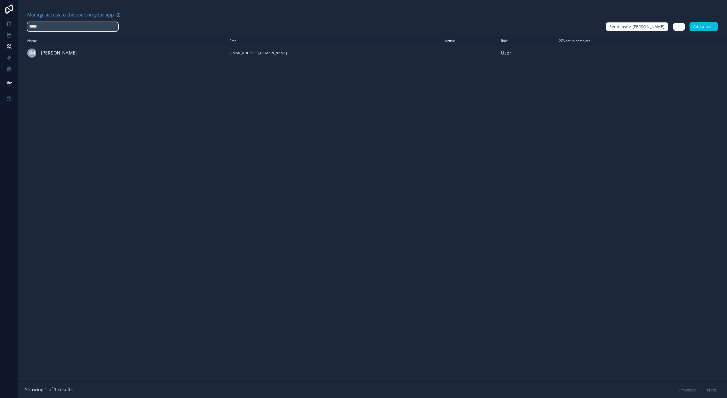
type input "*****"
click at [0, 0] on icon "scrollable content" at bounding box center [0, 0] width 0 height 0
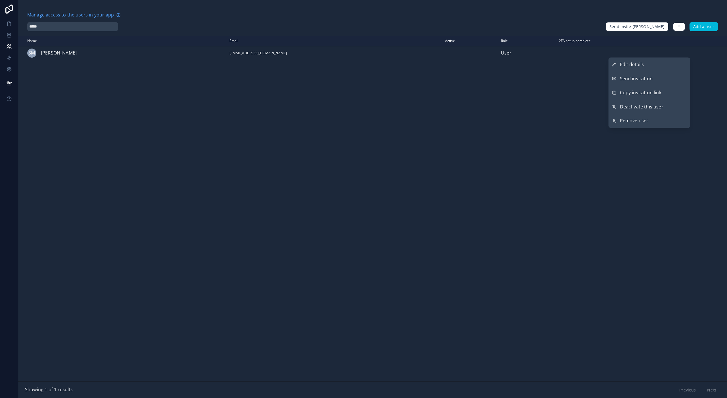
click at [485, 77] on button "Send invitation" at bounding box center [649, 79] width 82 height 14
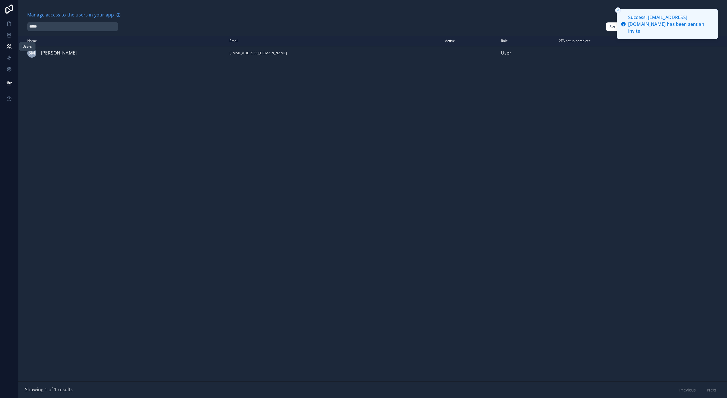
click at [10, 48] on icon at bounding box center [8, 47] width 3 height 1
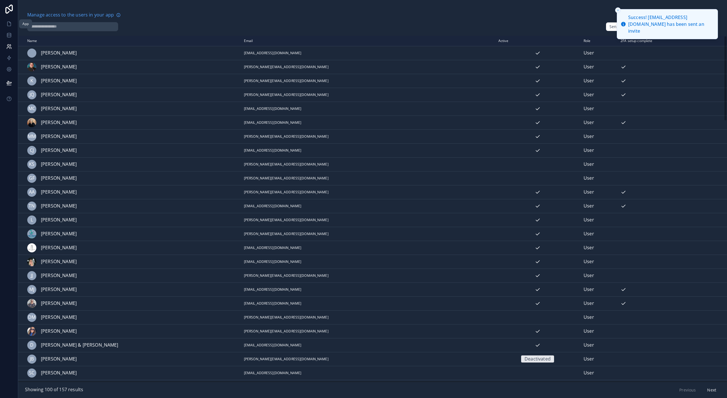
click at [8, 28] on link at bounding box center [9, 23] width 18 height 11
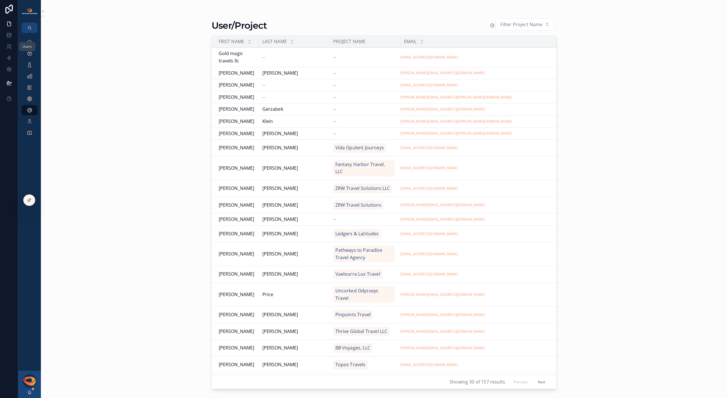
click at [8, 50] on link at bounding box center [9, 46] width 18 height 11
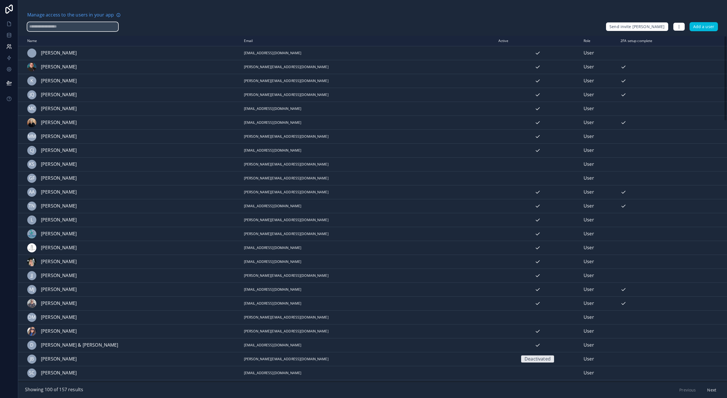
click at [78, 30] on input "text" at bounding box center [72, 26] width 91 height 9
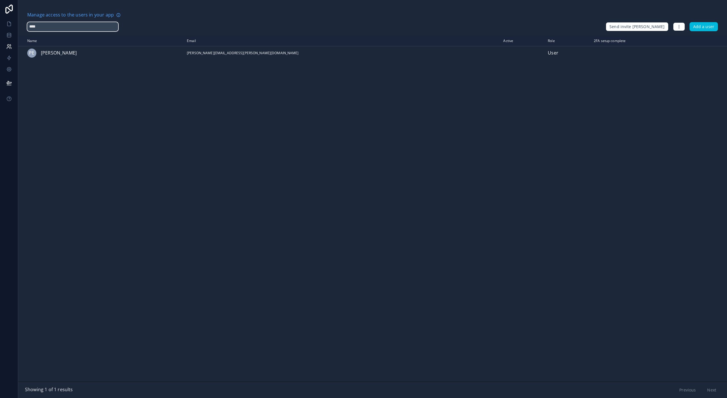
type input "****"
click at [0, 0] on icon "scrollable content" at bounding box center [0, 0] width 0 height 0
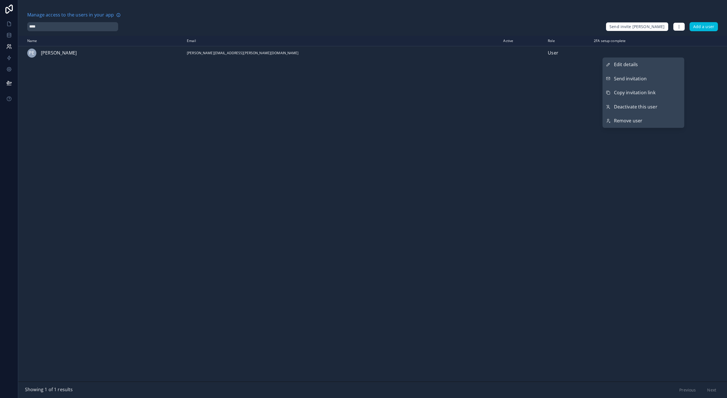
click at [485, 75] on button "Send invitation" at bounding box center [643, 79] width 82 height 14
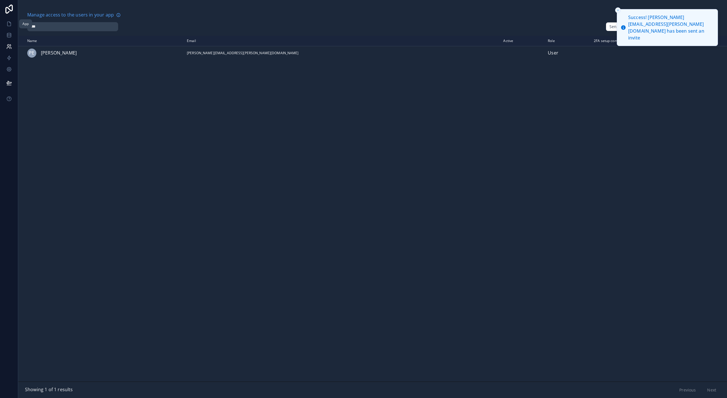
click at [9, 27] on link at bounding box center [9, 23] width 18 height 11
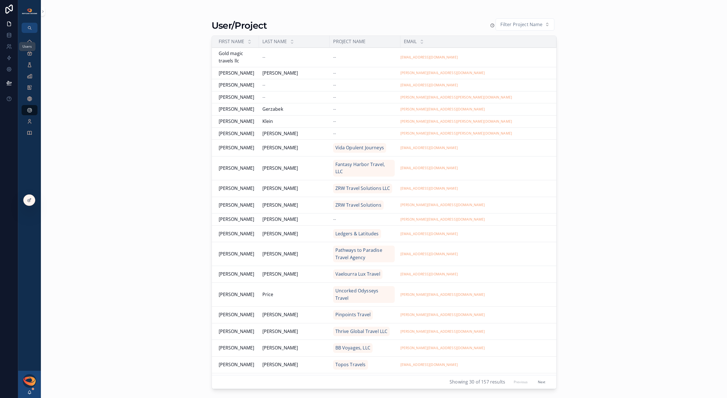
click at [7, 49] on link at bounding box center [9, 46] width 18 height 11
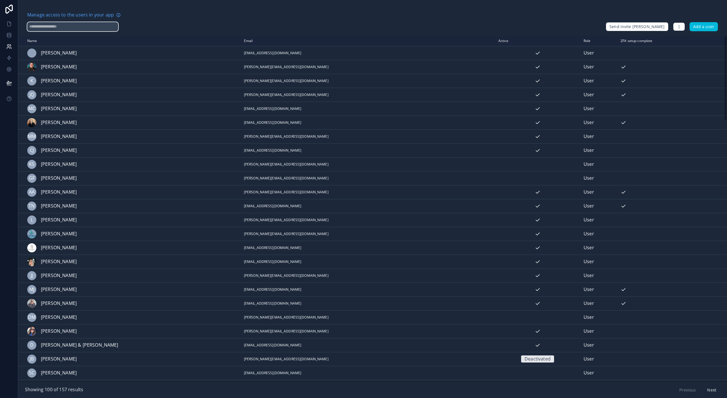
click at [81, 29] on input "text" at bounding box center [72, 26] width 91 height 9
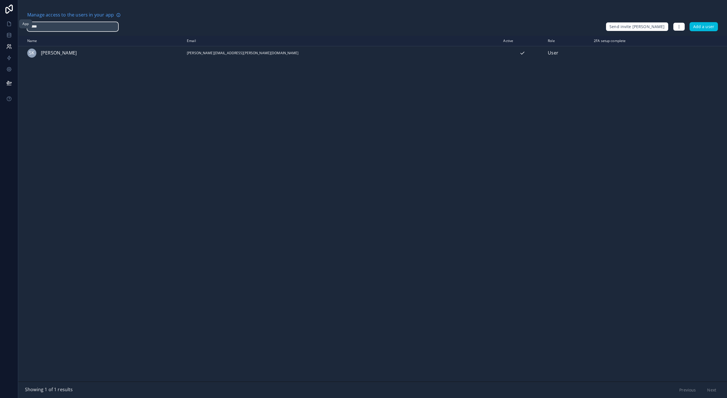
type input "*****"
click at [6, 24] on icon at bounding box center [9, 24] width 6 height 6
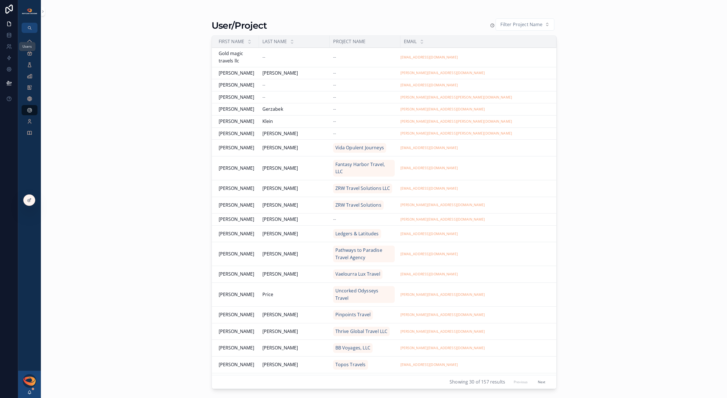
click at [11, 44] on icon at bounding box center [9, 47] width 6 height 6
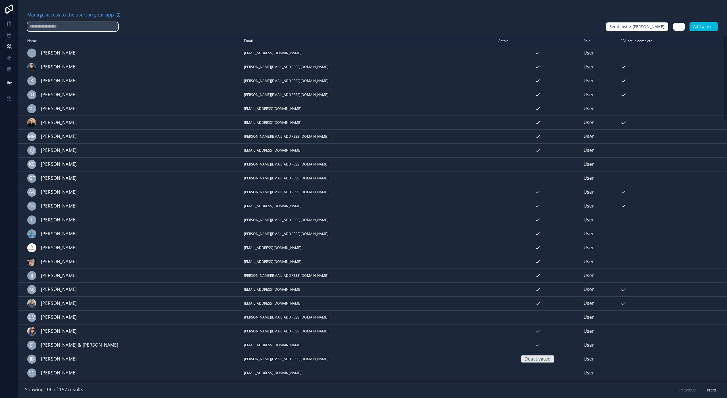
click at [76, 30] on input "text" at bounding box center [72, 26] width 91 height 9
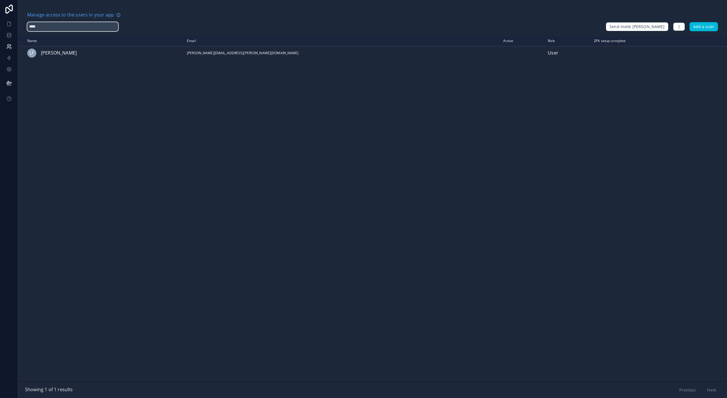
type input "****"
click at [0, 0] on icon "scrollable content" at bounding box center [0, 0] width 0 height 0
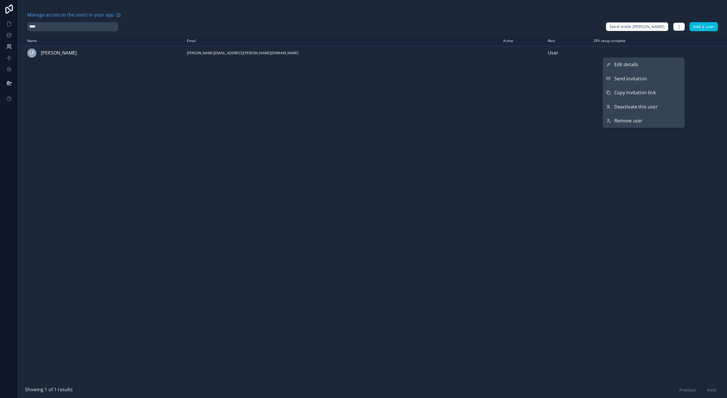
click at [485, 76] on button "Send invitation" at bounding box center [644, 79] width 82 height 14
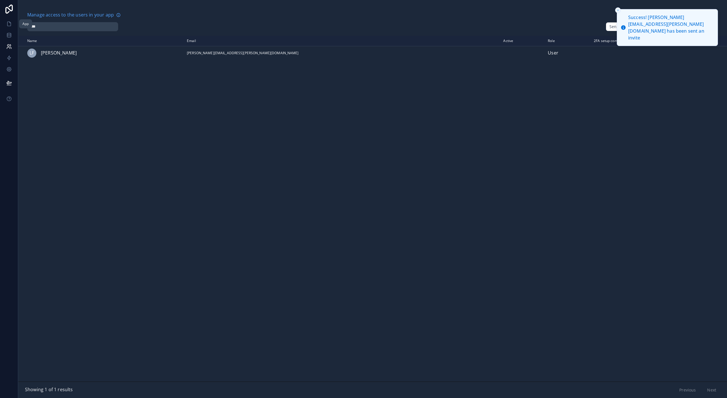
click at [9, 25] on icon at bounding box center [9, 24] width 6 height 6
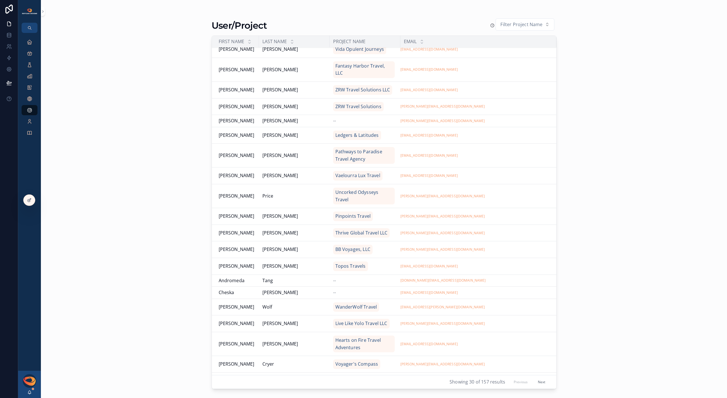
scroll to position [158, 0]
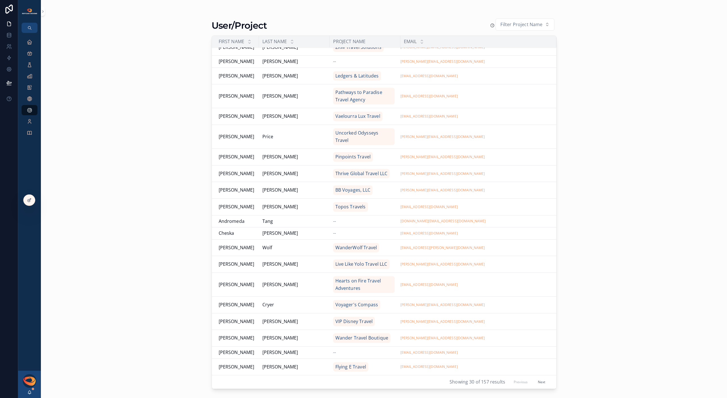
click at [485, 287] on button "Next" at bounding box center [541, 381] width 15 height 9
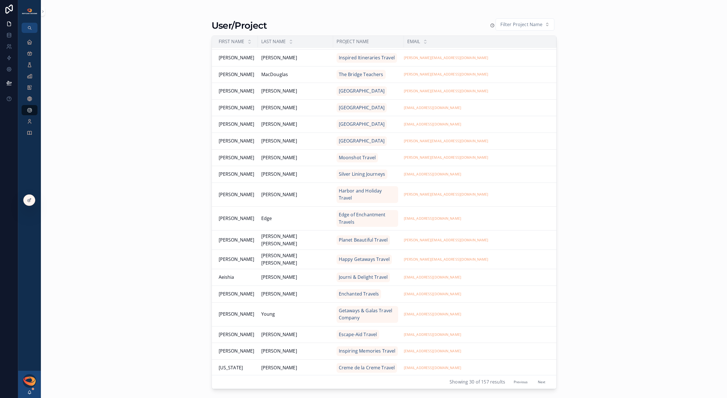
scroll to position [18, 0]
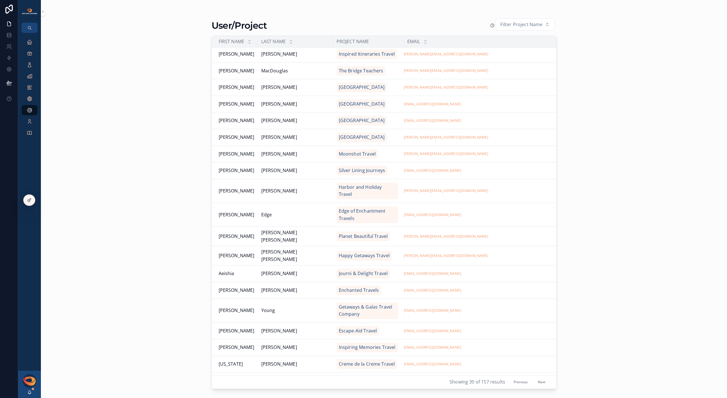
click at [485, 287] on button "Next" at bounding box center [541, 381] width 15 height 9
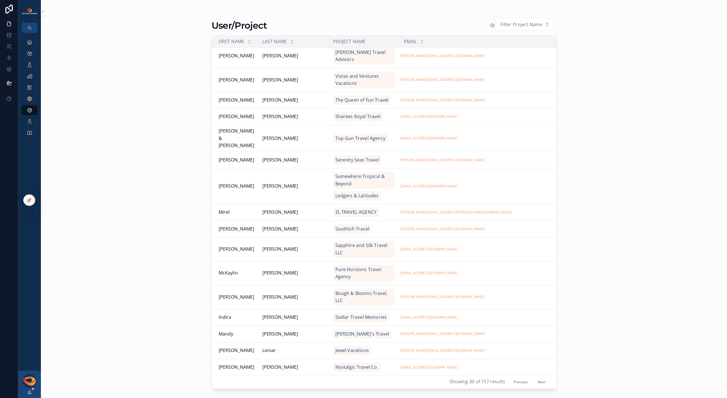
scroll to position [222, 0]
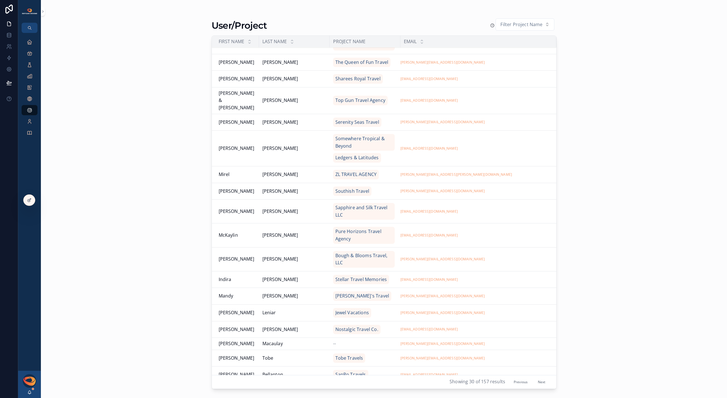
click at [485, 287] on button "Previous" at bounding box center [520, 381] width 22 height 9
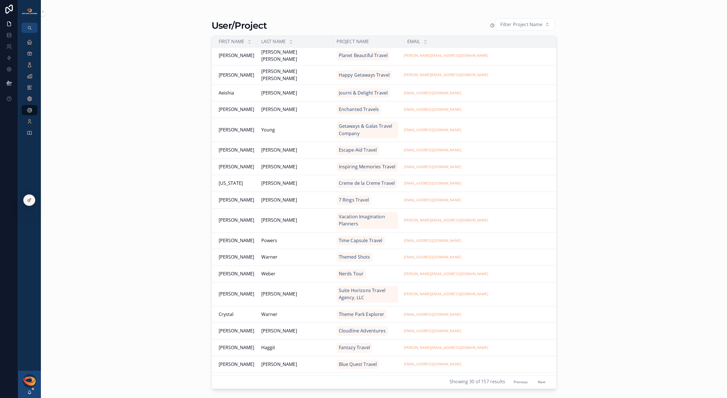
scroll to position [201, 0]
click at [485, 287] on button "Previous" at bounding box center [520, 381] width 22 height 9
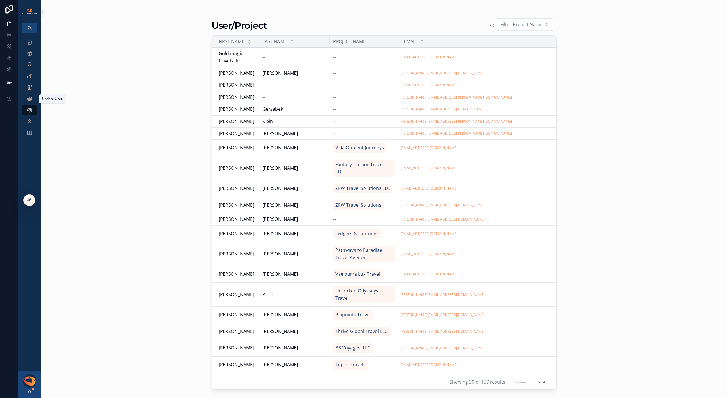
click at [28, 95] on div "Update User" at bounding box center [29, 98] width 9 height 9
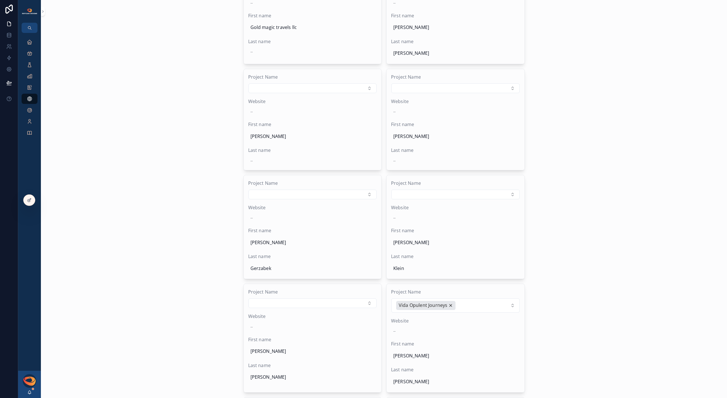
scroll to position [118, 0]
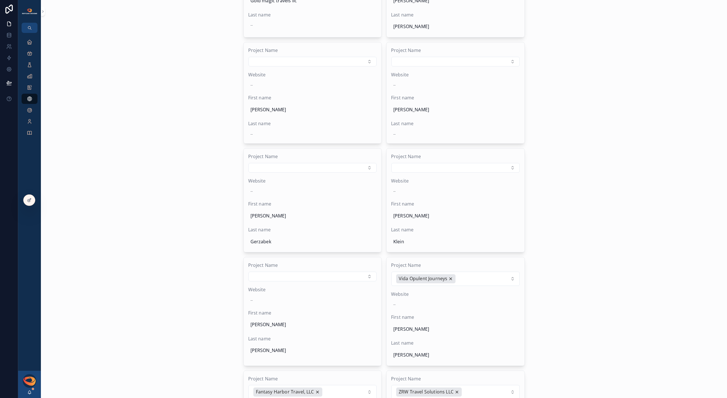
click at [422, 169] on button "Select Button" at bounding box center [455, 168] width 128 height 10
click at [434, 209] on span "Purple Ivy Travel LLC" at bounding box center [438, 210] width 45 height 7
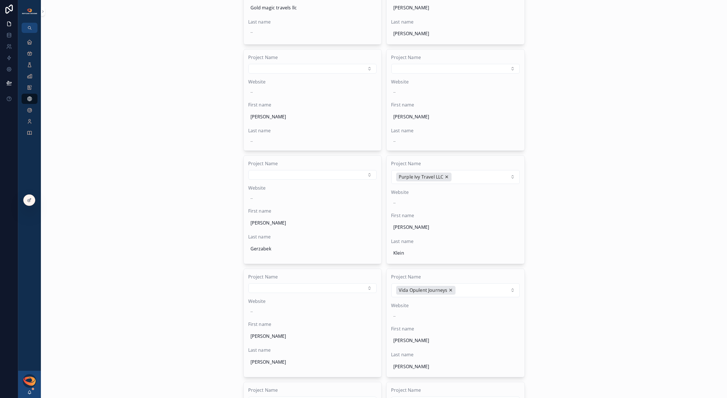
scroll to position [107, 0]
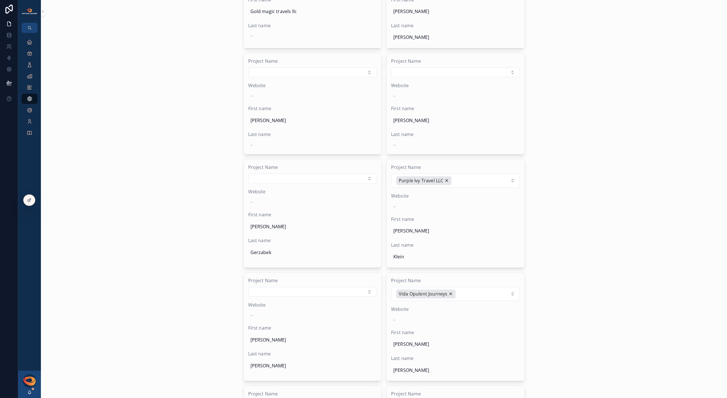
click at [351, 179] on button "Select Button" at bounding box center [312, 179] width 128 height 10
click at [324, 214] on span "Unexpected Magic Vacations" at bounding box center [304, 210] width 63 height 7
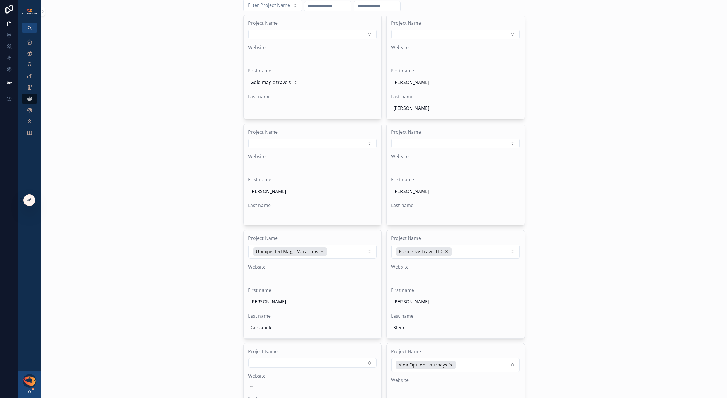
scroll to position [22, 0]
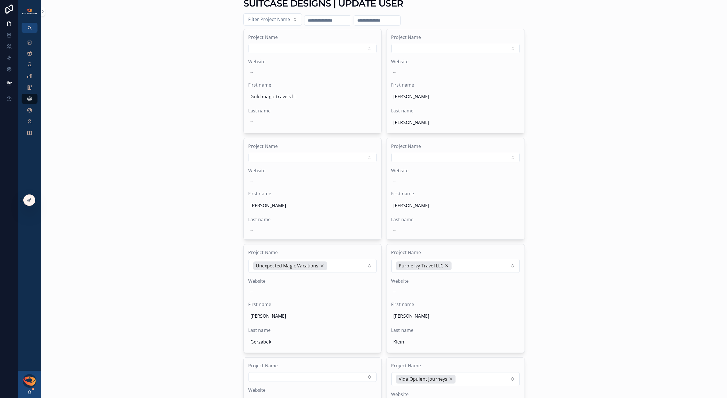
click at [432, 156] on button "Select Button" at bounding box center [455, 158] width 128 height 10
click at [9, 48] on icon at bounding box center [9, 47] width 6 height 6
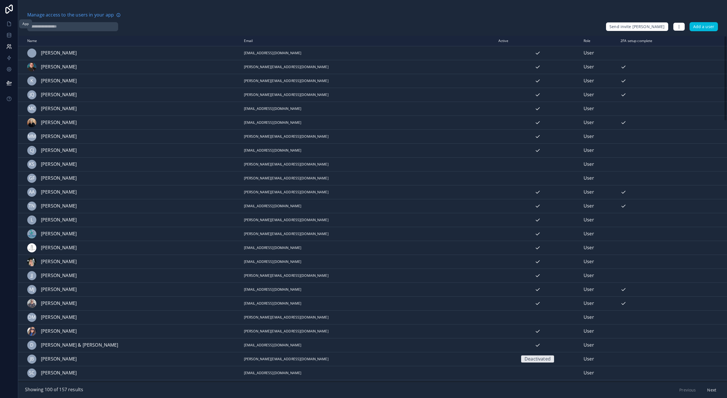
click at [10, 27] on link at bounding box center [9, 23] width 18 height 11
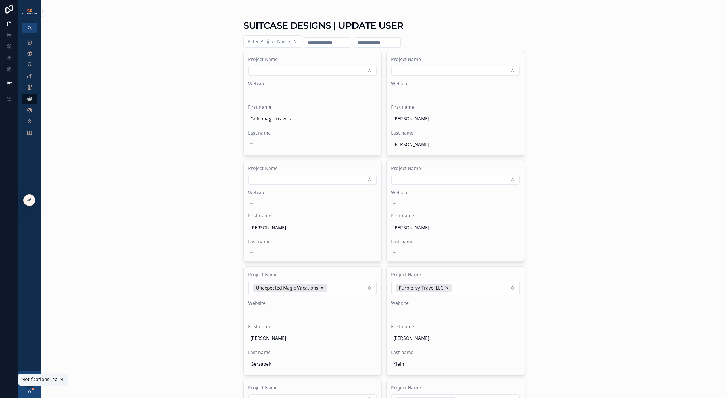
click at [29, 287] on div "[PERSON_NAME]" at bounding box center [29, 384] width 23 height 27
click at [29, 287] on icon "scrollable content" at bounding box center [29, 393] width 1 height 1
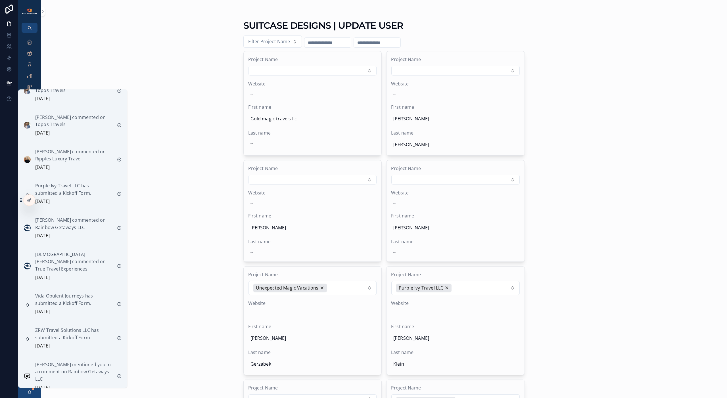
scroll to position [842, 0]
click at [83, 169] on div "Lorelei Ribeiro commented on Ripples Luxury Travel 3 days ago" at bounding box center [73, 163] width 77 height 23
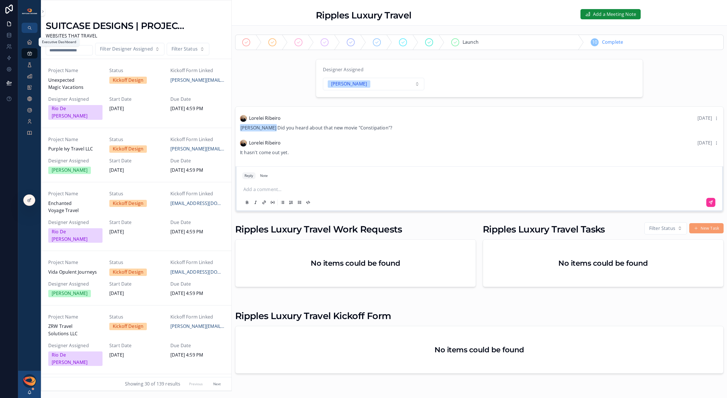
click at [30, 45] on icon "scrollable content" at bounding box center [30, 42] width 6 height 6
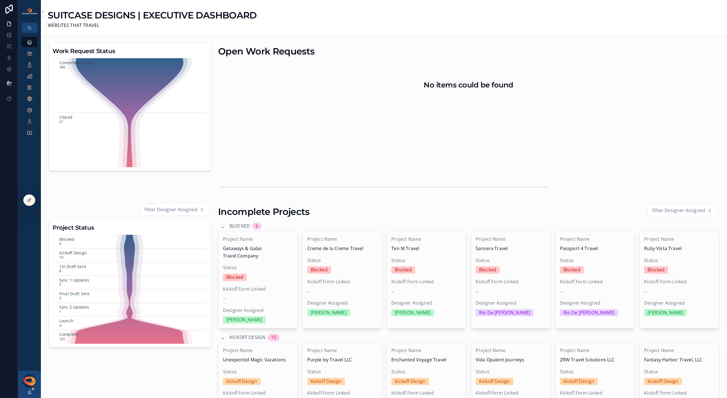
click at [30, 199] on icon at bounding box center [29, 200] width 5 height 5
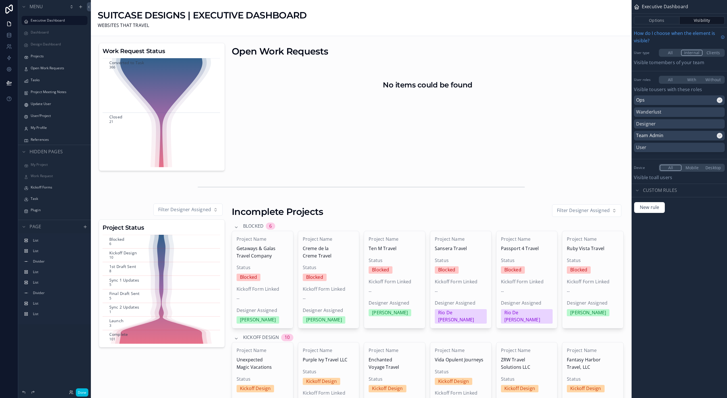
click at [50, 190] on div "Kickoff Forms" at bounding box center [59, 187] width 56 height 5
click at [50, 188] on label "Kickoff Forms" at bounding box center [57, 187] width 53 height 5
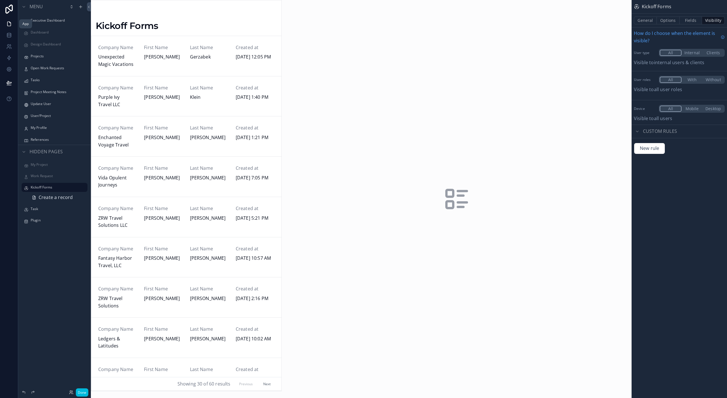
click at [7, 28] on link at bounding box center [9, 23] width 18 height 11
click at [39, 105] on label "Update User" at bounding box center [57, 104] width 53 height 5
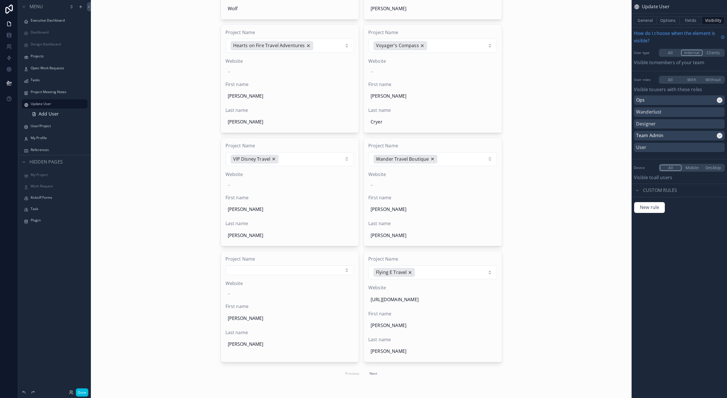
scroll to position [1371, 0]
click at [321, 271] on button "Select Button" at bounding box center [290, 270] width 128 height 10
click at [291, 287] on span "Enchanted Voyage Travel" at bounding box center [277, 323] width 55 height 7
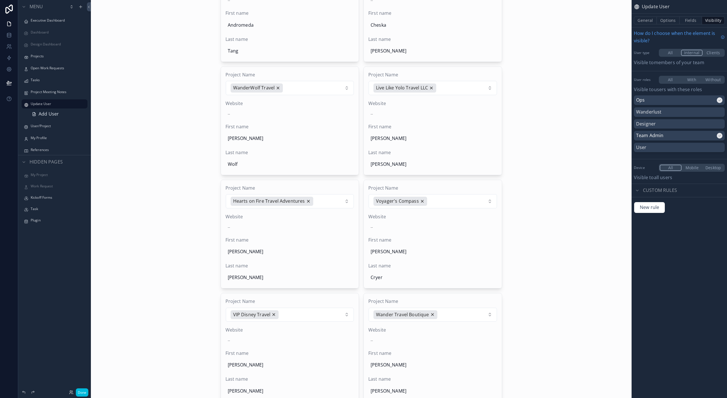
scroll to position [1088, 0]
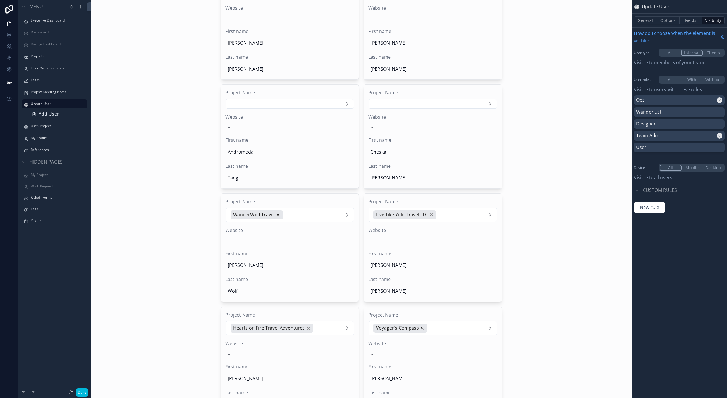
click at [83, 287] on button "Done" at bounding box center [82, 392] width 12 height 8
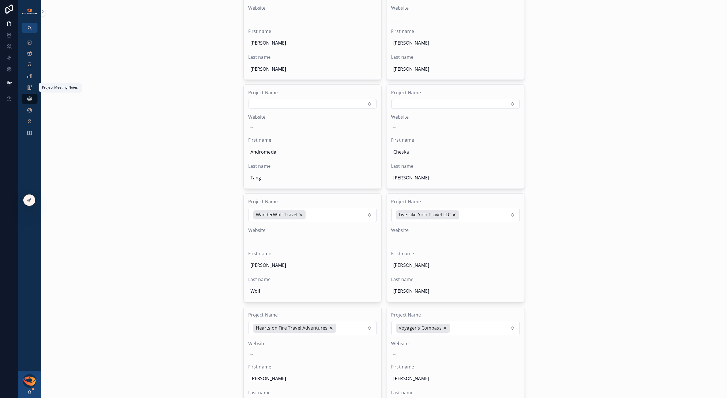
click at [30, 90] on icon "scrollable content" at bounding box center [30, 88] width 6 height 6
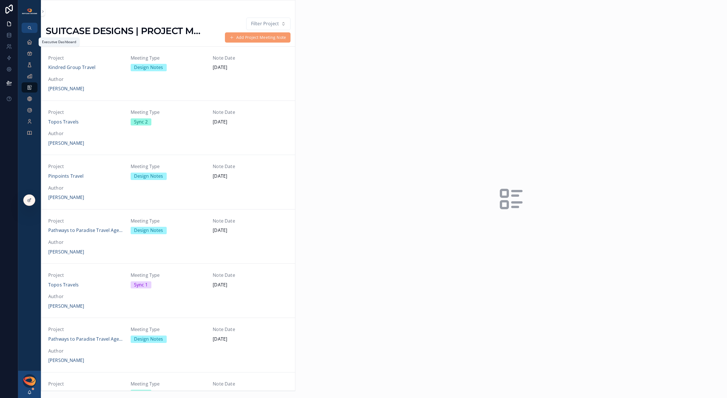
click at [29, 46] on div "Executive Dashboard" at bounding box center [29, 41] width 9 height 9
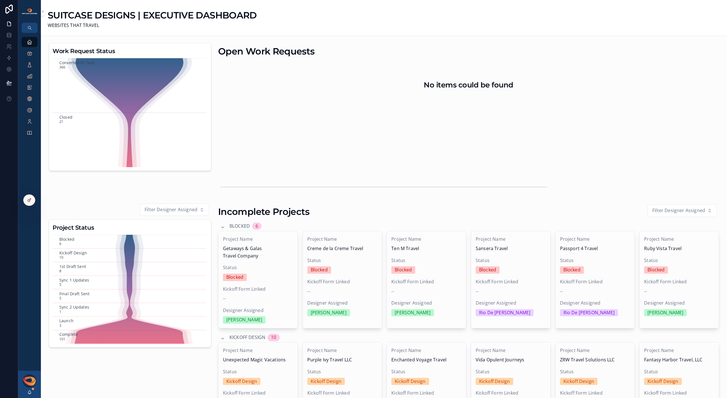
click at [32, 287] on div "[PERSON_NAME]" at bounding box center [29, 384] width 23 height 27
click at [31, 287] on icon "scrollable content" at bounding box center [29, 392] width 3 height 3
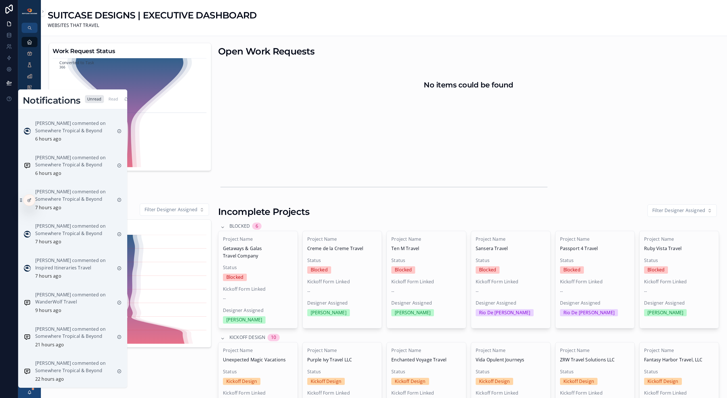
scroll to position [206, 0]
click at [79, 240] on div "Mary Wolf commented on WanderWolf Travel 9 hours ago" at bounding box center [73, 236] width 77 height 23
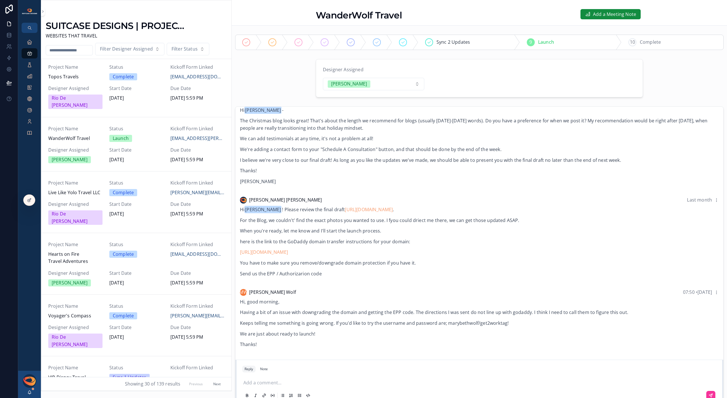
scroll to position [954, 0]
click at [451, 287] on p "Keeps telling me something is going wrong. If you'd like to try the username an…" at bounding box center [479, 323] width 478 height 7
click at [435, 287] on div "Hi, good morning, Having a bit of an issue with downgrading the domain and gett…" at bounding box center [479, 324] width 478 height 50
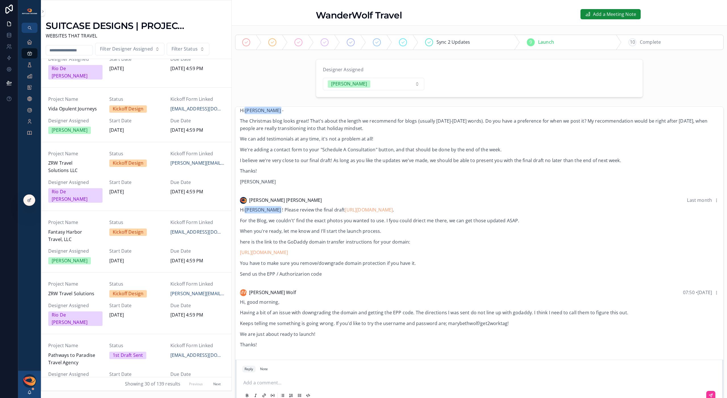
scroll to position [0, 0]
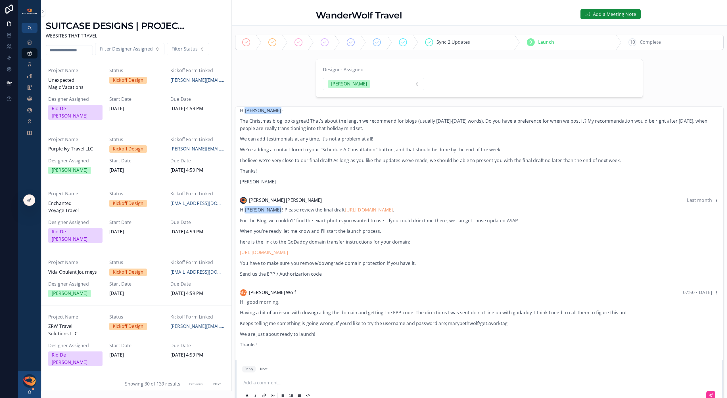
click at [153, 157] on span "Start Date" at bounding box center [136, 160] width 54 height 7
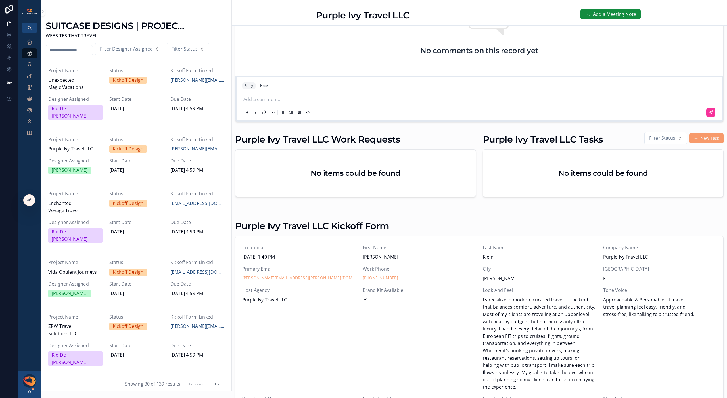
scroll to position [161, 0]
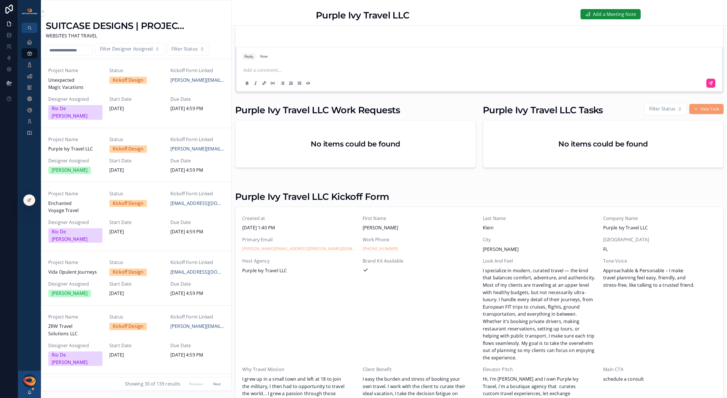
click at [144, 97] on span "Start Date" at bounding box center [136, 99] width 54 height 7
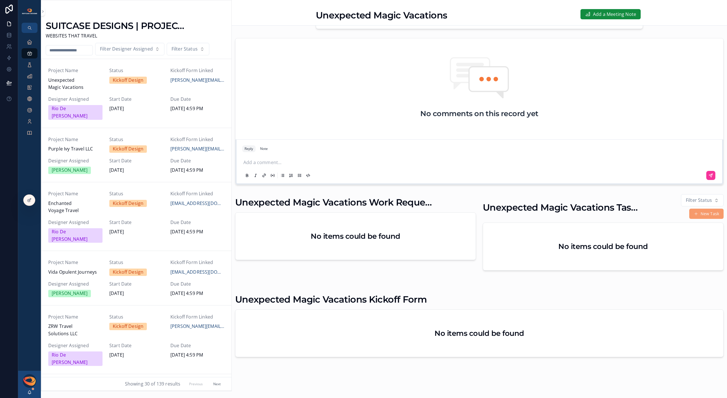
scroll to position [73, 0]
click at [160, 96] on span "Start Date" at bounding box center [136, 99] width 54 height 7
click at [192, 78] on span "Cheri@unexpectedmagicvacations.com" at bounding box center [197, 80] width 54 height 7
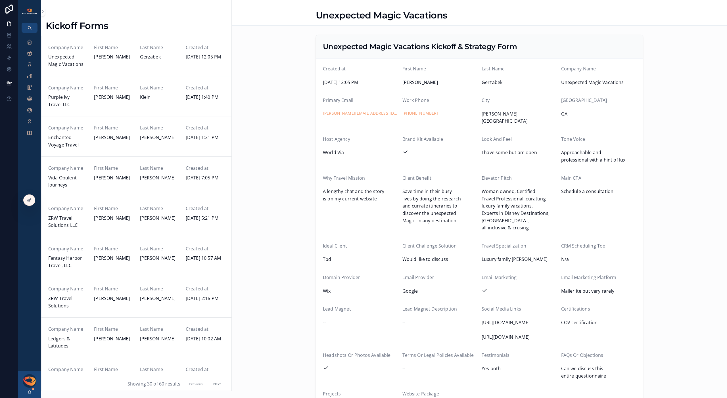
click at [70, 64] on span "Unexpected Magic Vacations" at bounding box center [67, 60] width 39 height 14
click at [27, 54] on icon "scrollable content" at bounding box center [30, 54] width 6 height 6
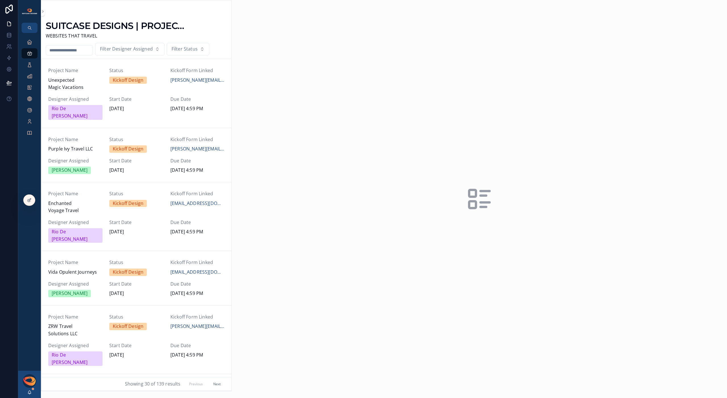
click at [67, 81] on span "Unexpected Magic Vacations" at bounding box center [75, 84] width 54 height 14
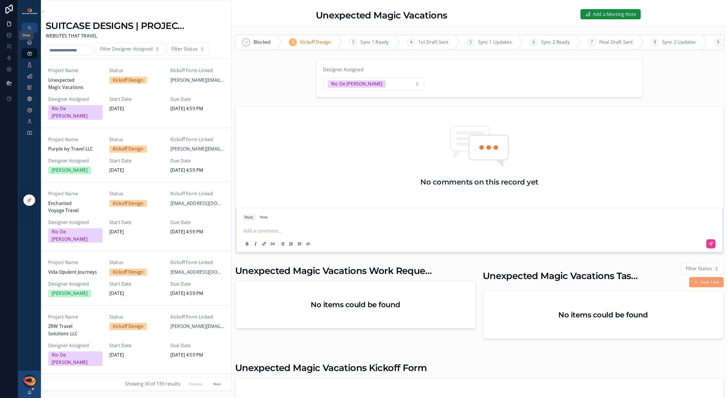
click at [7, 37] on icon at bounding box center [9, 35] width 6 height 6
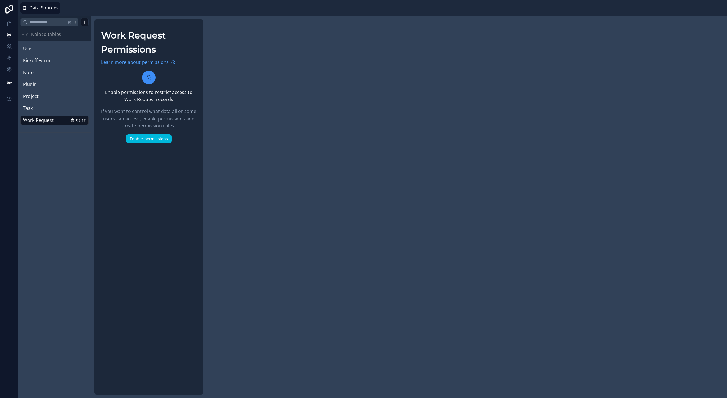
click at [28, 52] on span "User" at bounding box center [28, 48] width 11 height 7
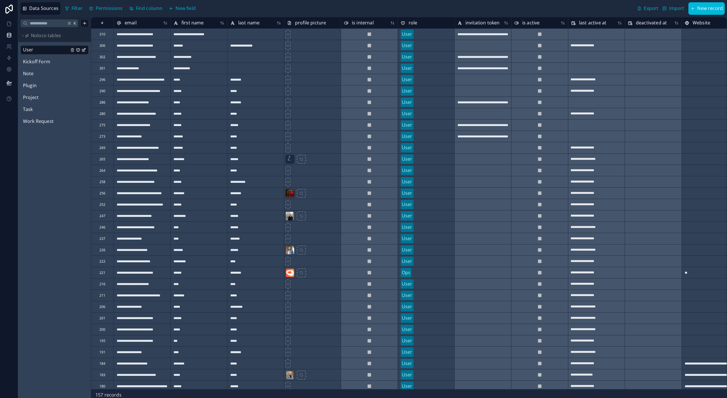
click at [37, 65] on span "Kickoff Form" at bounding box center [36, 61] width 27 height 7
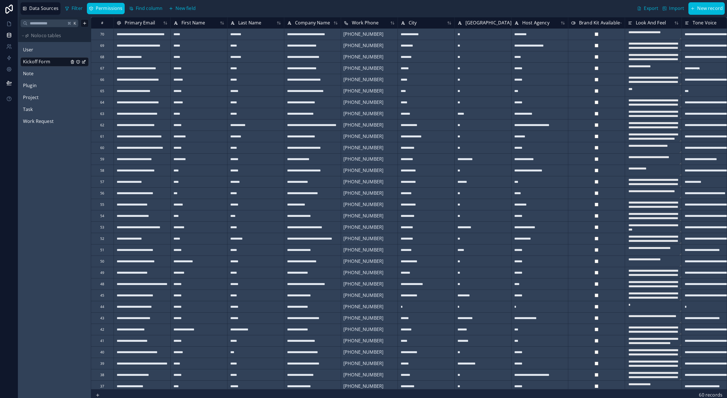
type textarea "**********"
click at [119, 35] on div "**********" at bounding box center [142, 33] width 57 height 11
click at [119, 34] on div "**********" at bounding box center [142, 33] width 57 height 11
type input "**********"
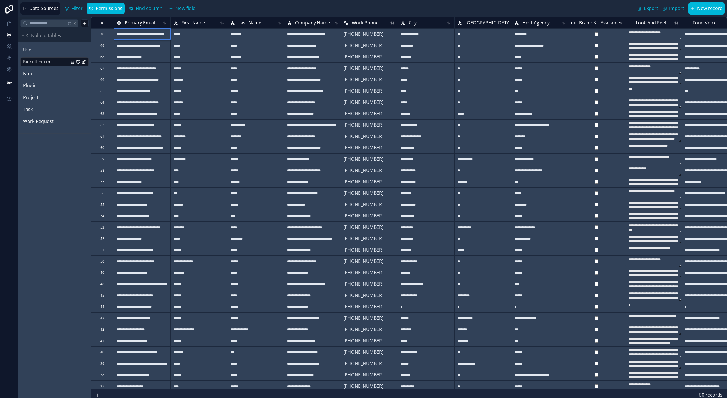
click at [190, 44] on div "*****" at bounding box center [198, 45] width 57 height 11
type textarea "**********"
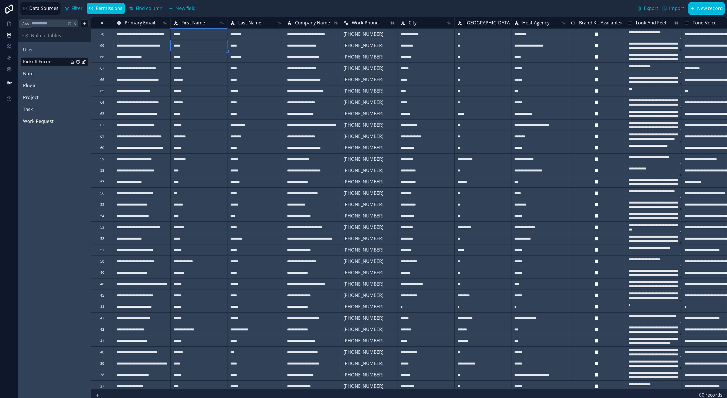
type textarea "**********"
click at [8, 24] on icon at bounding box center [9, 24] width 6 height 6
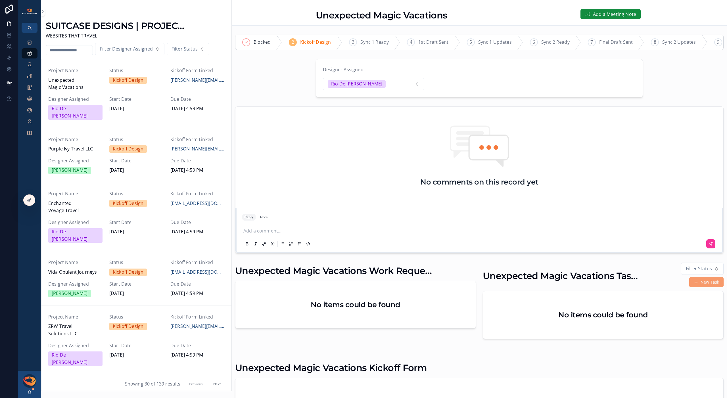
scroll to position [73, 0]
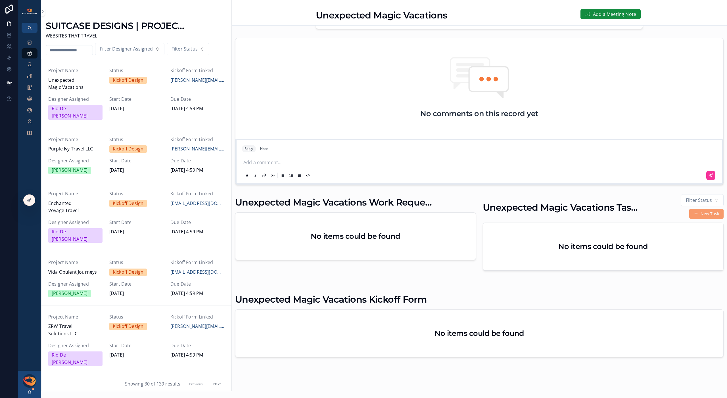
click at [149, 157] on span "Start Date" at bounding box center [136, 160] width 54 height 7
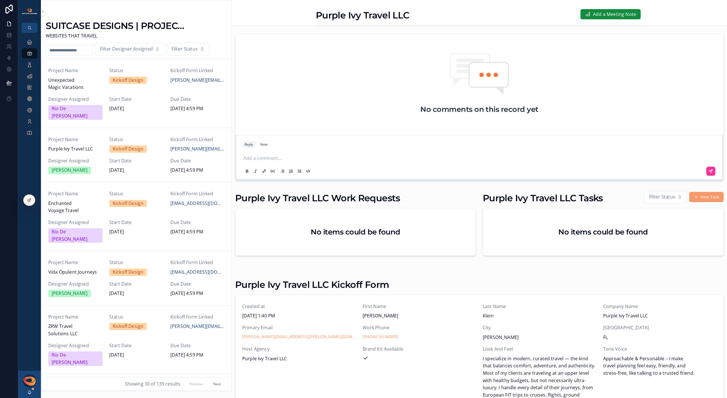
click at [150, 108] on span "[DATE]" at bounding box center [136, 108] width 54 height 7
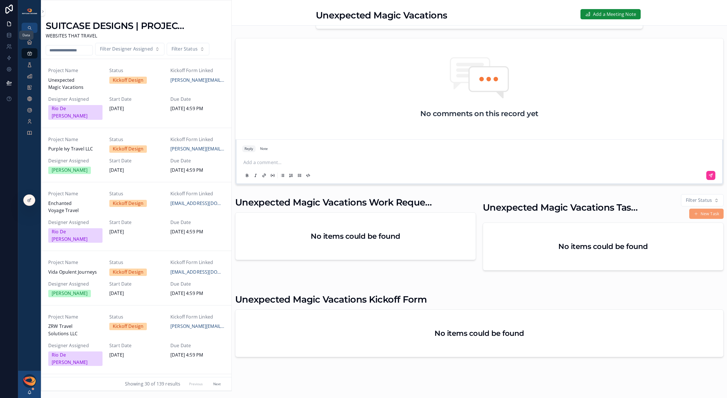
click at [12, 37] on icon at bounding box center [9, 35] width 6 height 6
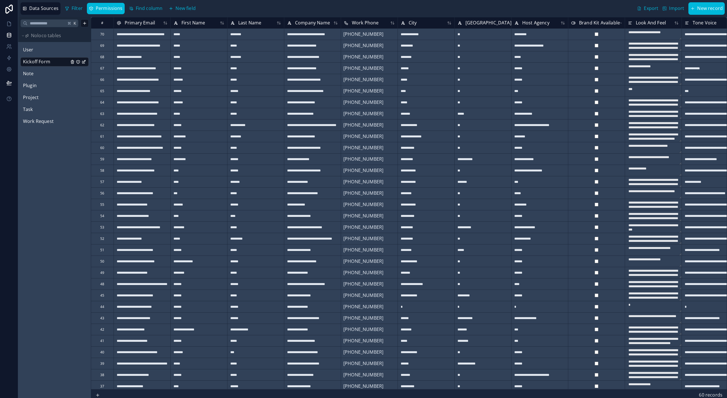
click at [43, 97] on link "Project" at bounding box center [46, 97] width 46 height 7
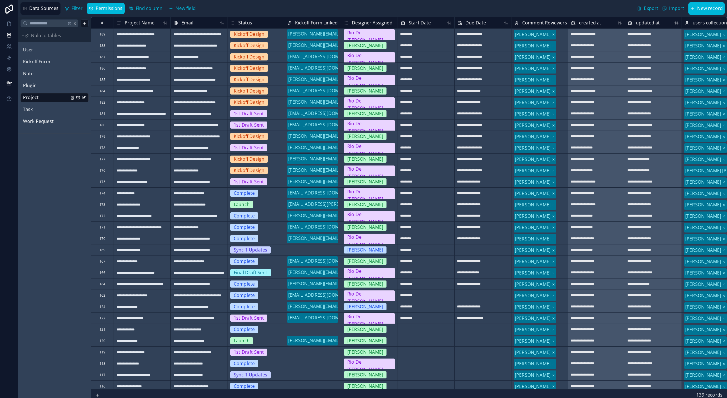
click at [50, 52] on link "User" at bounding box center [46, 49] width 46 height 7
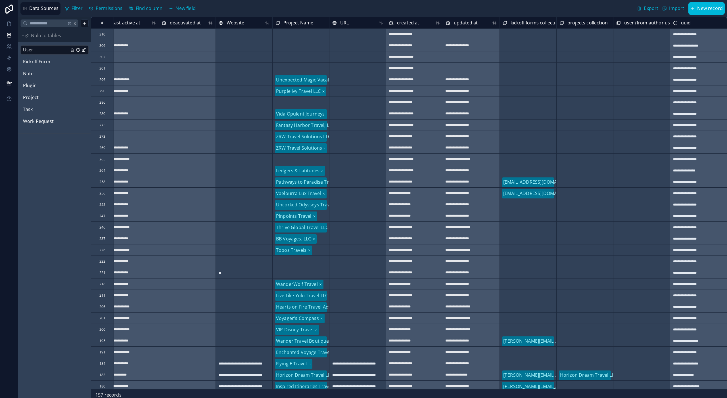
scroll to position [0, 470]
click at [485, 79] on div "Select a kickoff forms collection" at bounding box center [527, 77] width 51 height 5
click at [485, 79] on div "Select a kickoff forms collection" at bounding box center [528, 80] width 50 height 9
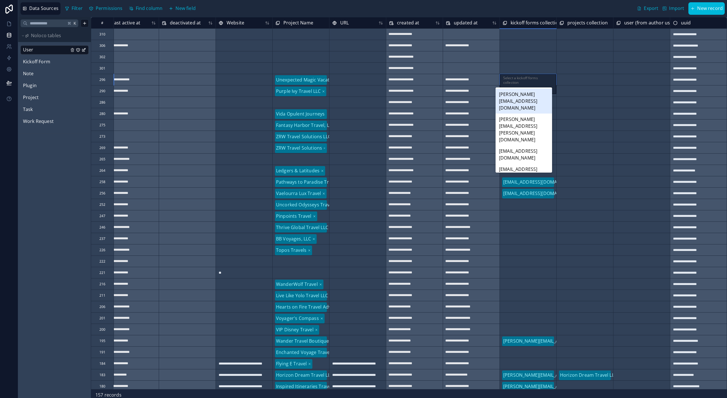
click at [485, 95] on div "[PERSON_NAME][EMAIL_ADDRESS][DOMAIN_NAME]" at bounding box center [523, 101] width 56 height 25
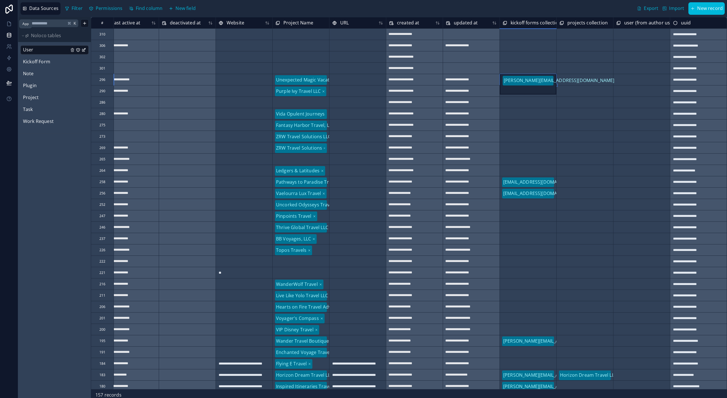
click at [10, 25] on icon at bounding box center [9, 24] width 6 height 6
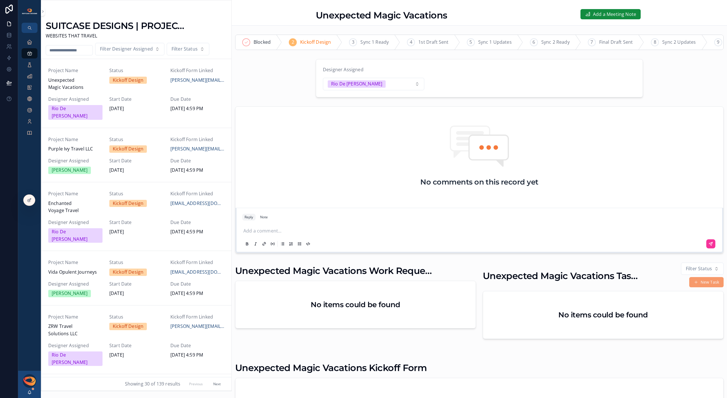
scroll to position [73, 0]
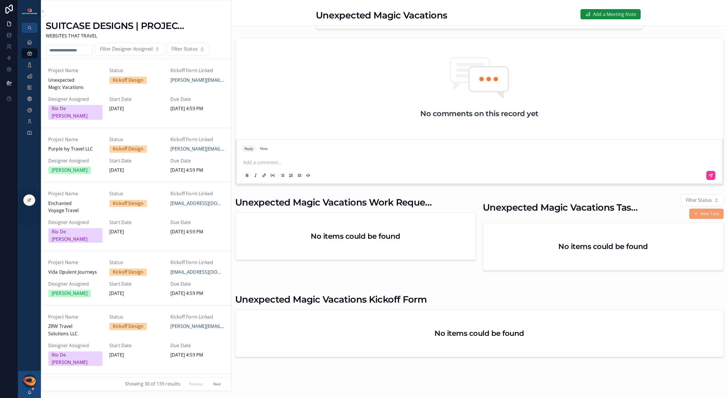
click at [149, 145] on div "Kickoff Design" at bounding box center [136, 148] width 54 height 7
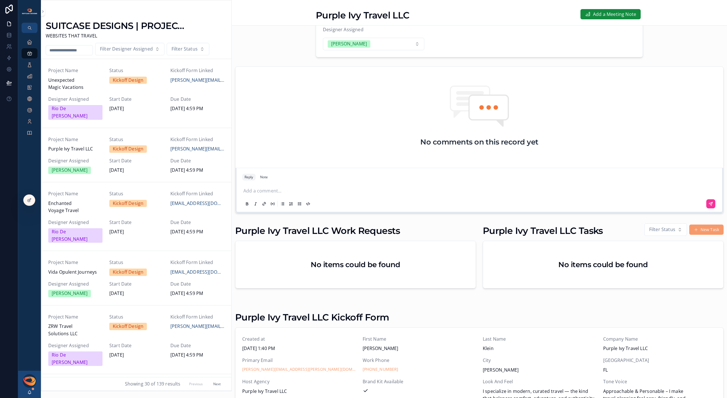
scroll to position [73, 0]
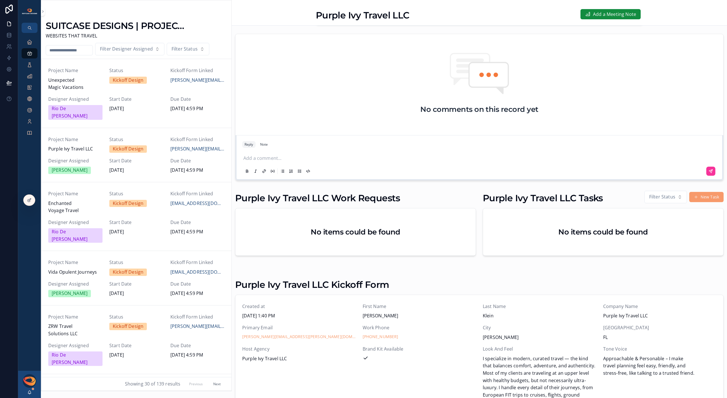
click at [146, 104] on div "Start Date 10/3/2025" at bounding box center [136, 104] width 54 height 17
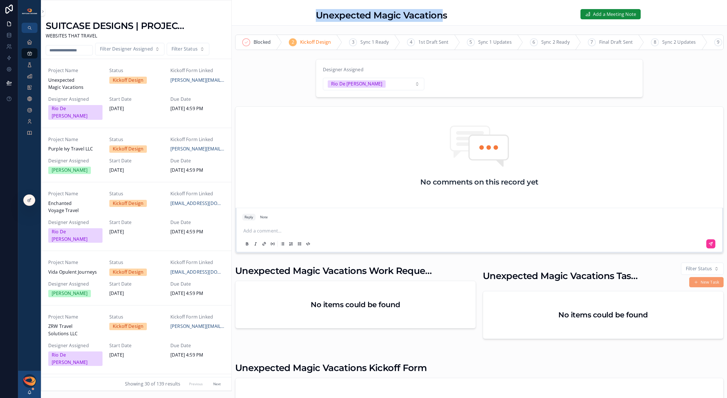
drag, startPoint x: 314, startPoint y: 17, endPoint x: 442, endPoint y: 14, distance: 127.7
click at [442, 14] on h1 "Unexpected Magic Vacations" at bounding box center [381, 15] width 131 height 13
click at [10, 71] on icon at bounding box center [9, 69] width 6 height 6
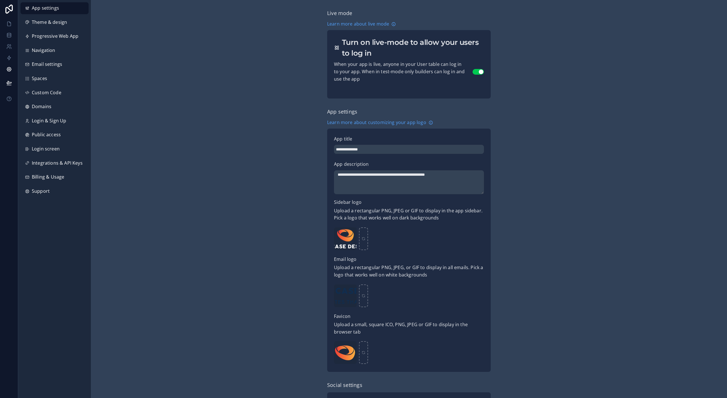
click at [55, 93] on span "Custom Code" at bounding box center [47, 92] width 30 height 7
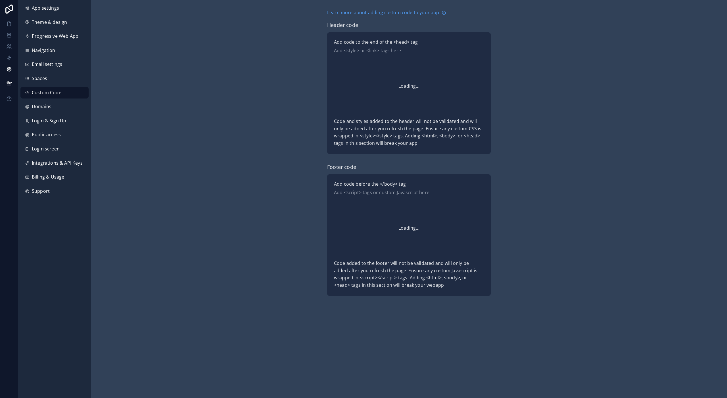
scroll to position [51, 0]
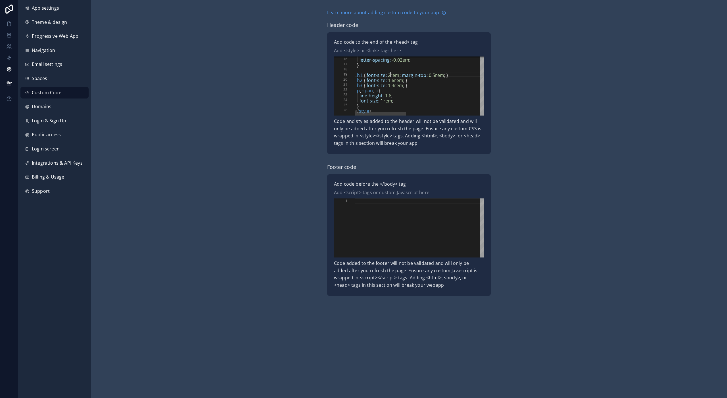
click at [391, 76] on span "2rem" at bounding box center [394, 75] width 12 height 6
click at [395, 81] on span "1.6rem" at bounding box center [395, 80] width 15 height 6
click at [392, 85] on span "1.3rem" at bounding box center [395, 85] width 15 height 6
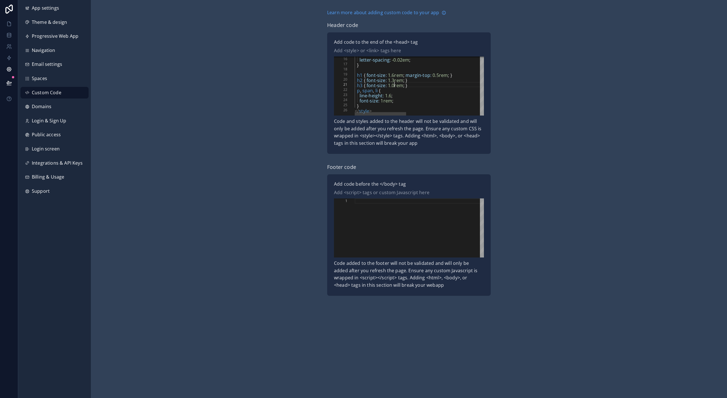
scroll to position [0, 38]
type textarea "**********"
click at [485, 114] on div "**********" at bounding box center [409, 152] width 636 height 305
click at [7, 82] on icon at bounding box center [9, 83] width 6 height 6
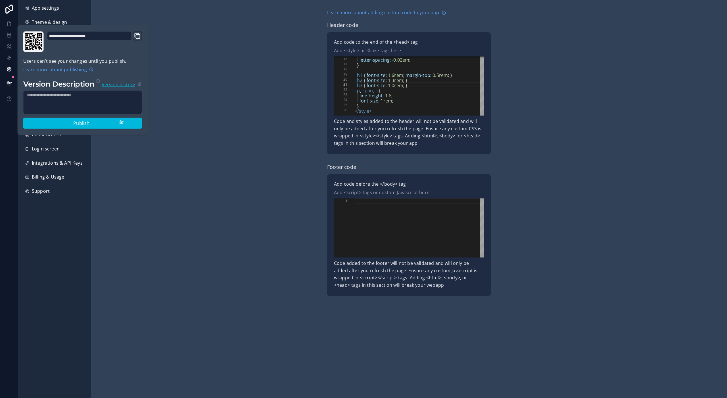
click at [74, 121] on span "Publish" at bounding box center [81, 122] width 16 height 7
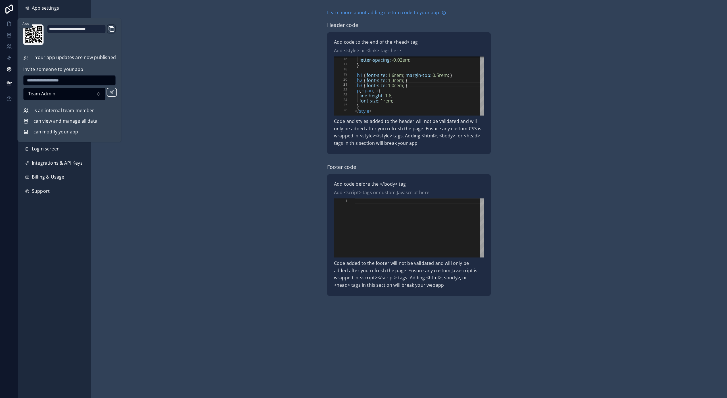
click at [9, 23] on icon at bounding box center [9, 24] width 6 height 6
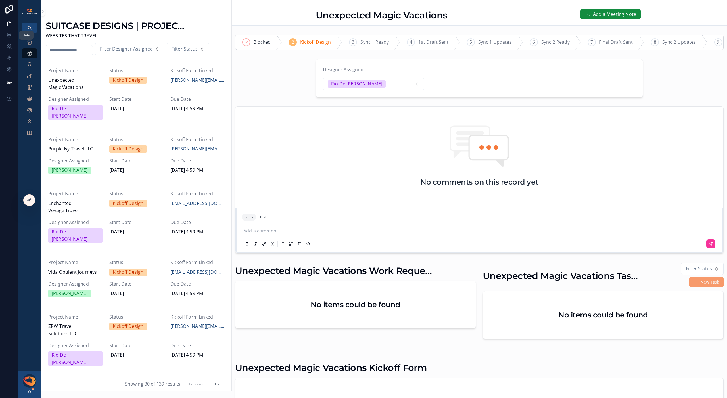
click at [9, 35] on icon at bounding box center [9, 33] width 4 height 1
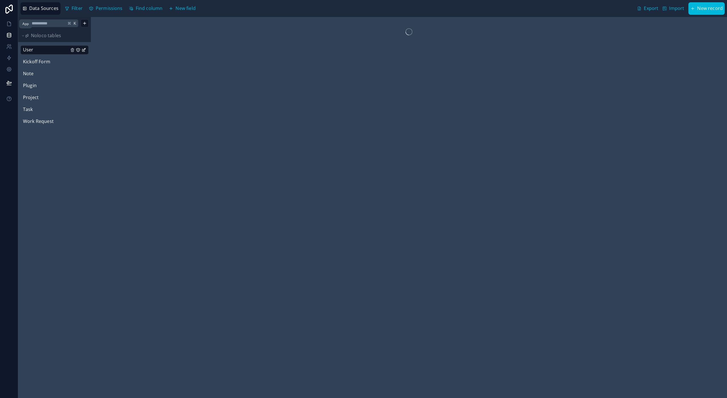
click at [10, 27] on link at bounding box center [9, 23] width 18 height 11
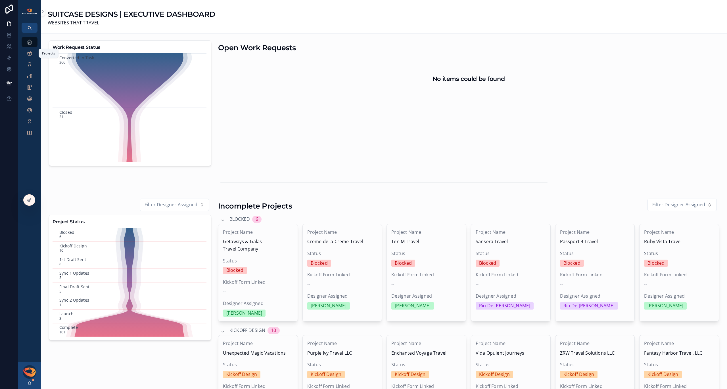
click at [31, 56] on icon "scrollable content" at bounding box center [30, 54] width 6 height 6
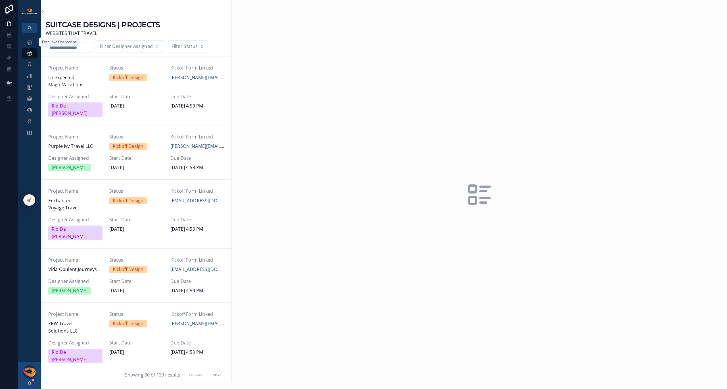
click at [29, 42] on icon "scrollable content" at bounding box center [30, 42] width 6 height 6
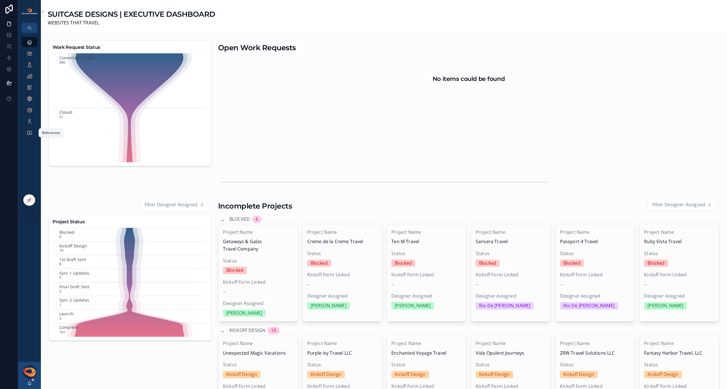
click at [29, 134] on icon "scrollable content" at bounding box center [30, 133] width 6 height 6
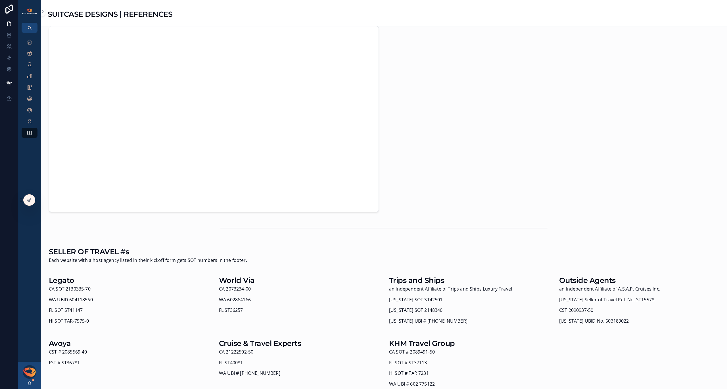
scroll to position [123, 0]
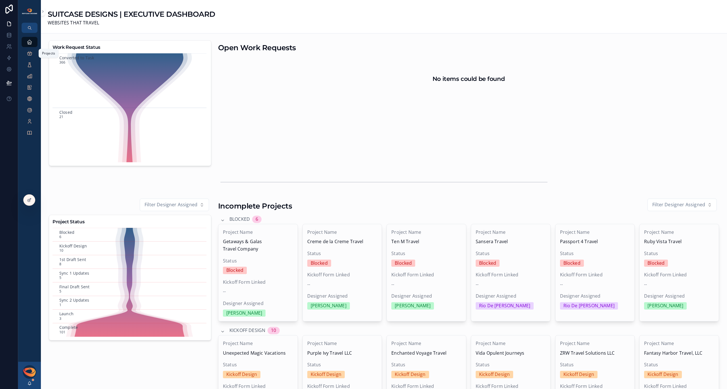
click at [26, 55] on div "Projects" at bounding box center [29, 53] width 9 height 9
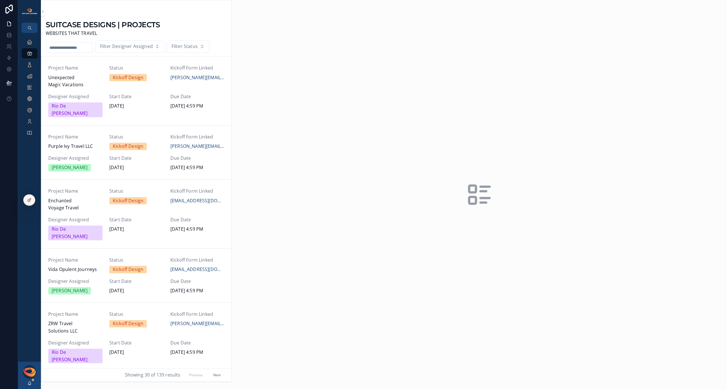
scroll to position [202, 0]
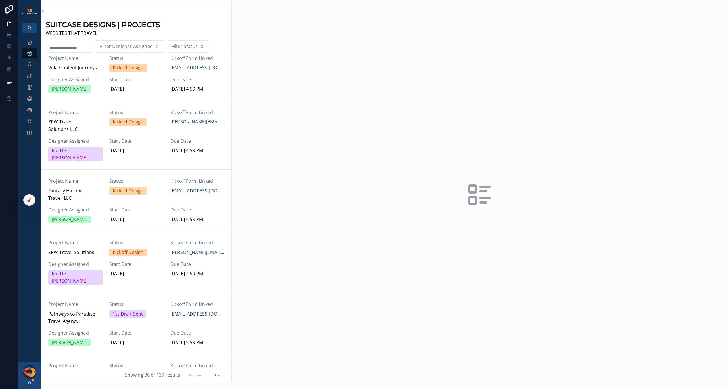
click at [76, 51] on input "scrollable content" at bounding box center [69, 48] width 47 height 8
type input "****"
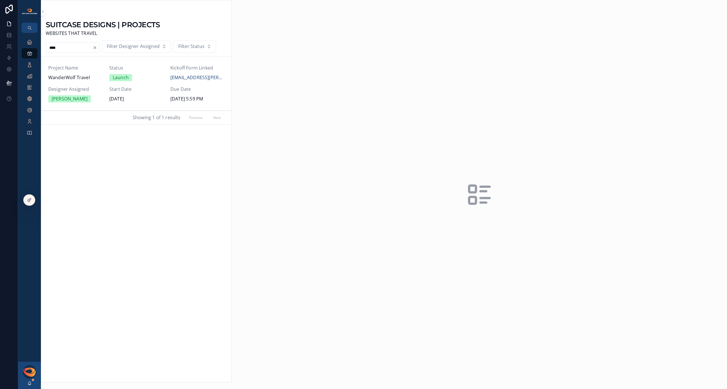
click at [98, 86] on span "Designer Assigned" at bounding box center [75, 89] width 54 height 7
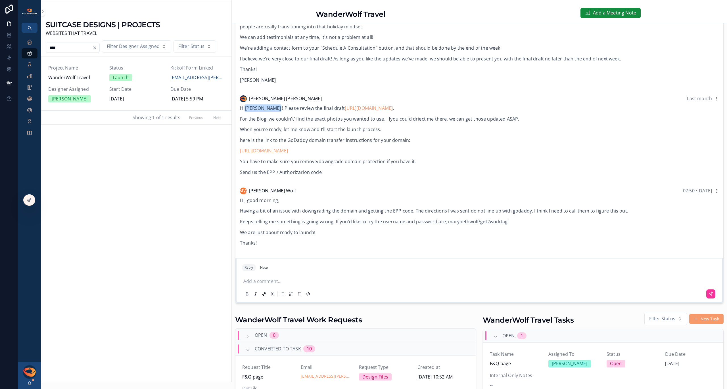
scroll to position [121, 0]
